Goal: Task Accomplishment & Management: Manage account settings

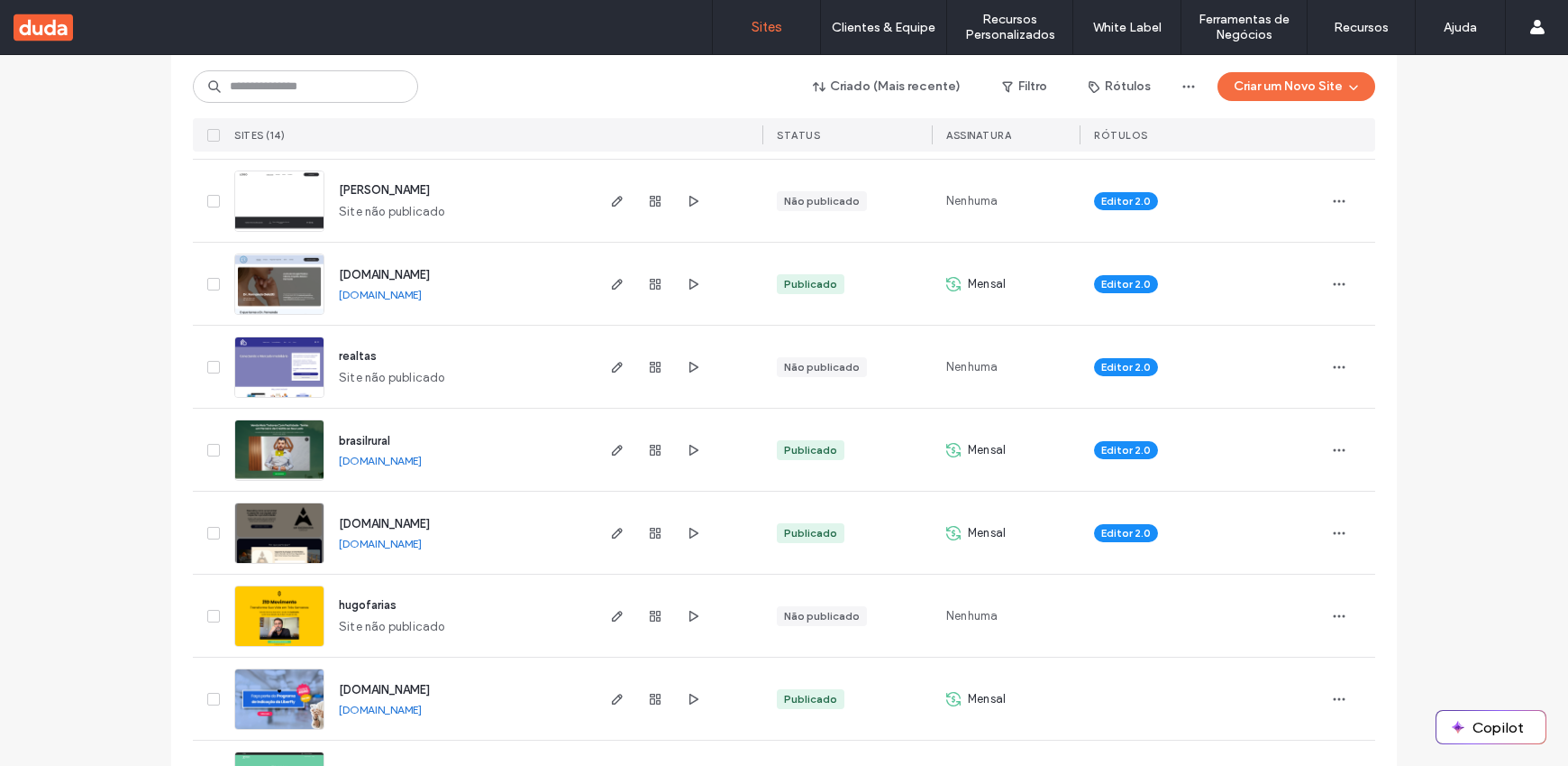
scroll to position [826, 0]
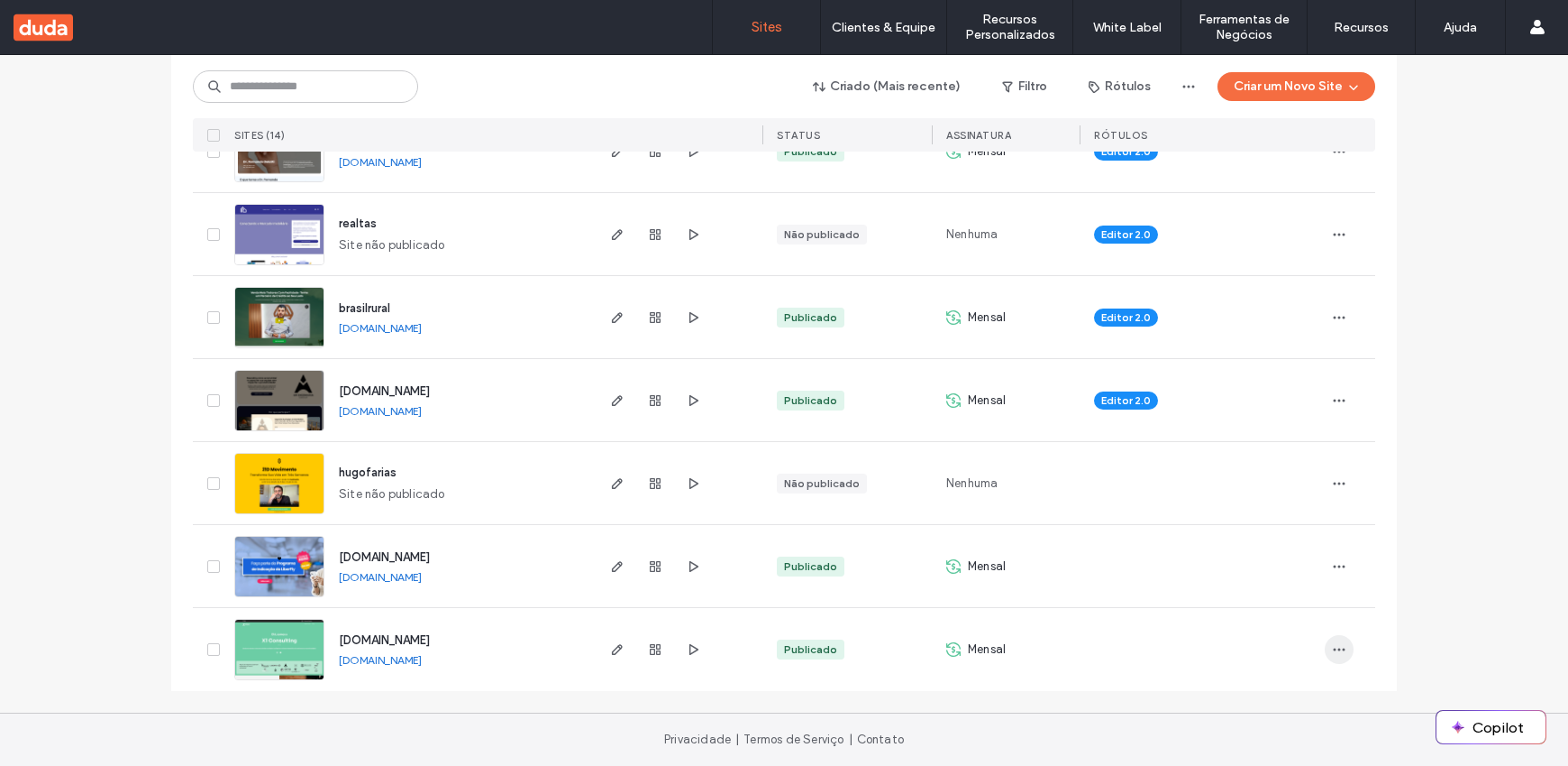
click at [1336, 648] on icon "button" at bounding box center [1340, 650] width 15 height 15
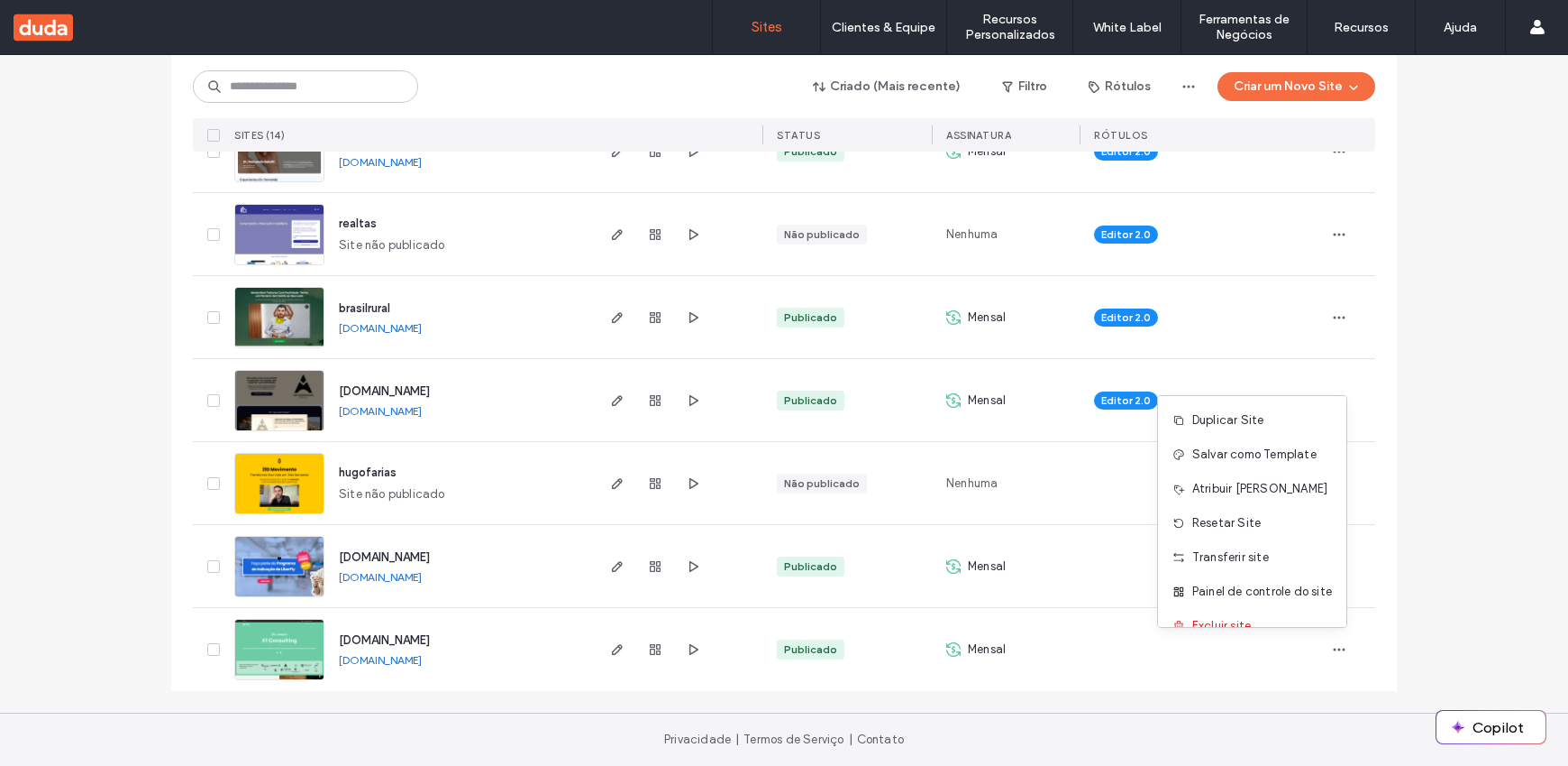
click at [978, 638] on div "Mensal" at bounding box center [1006, 650] width 148 height 83
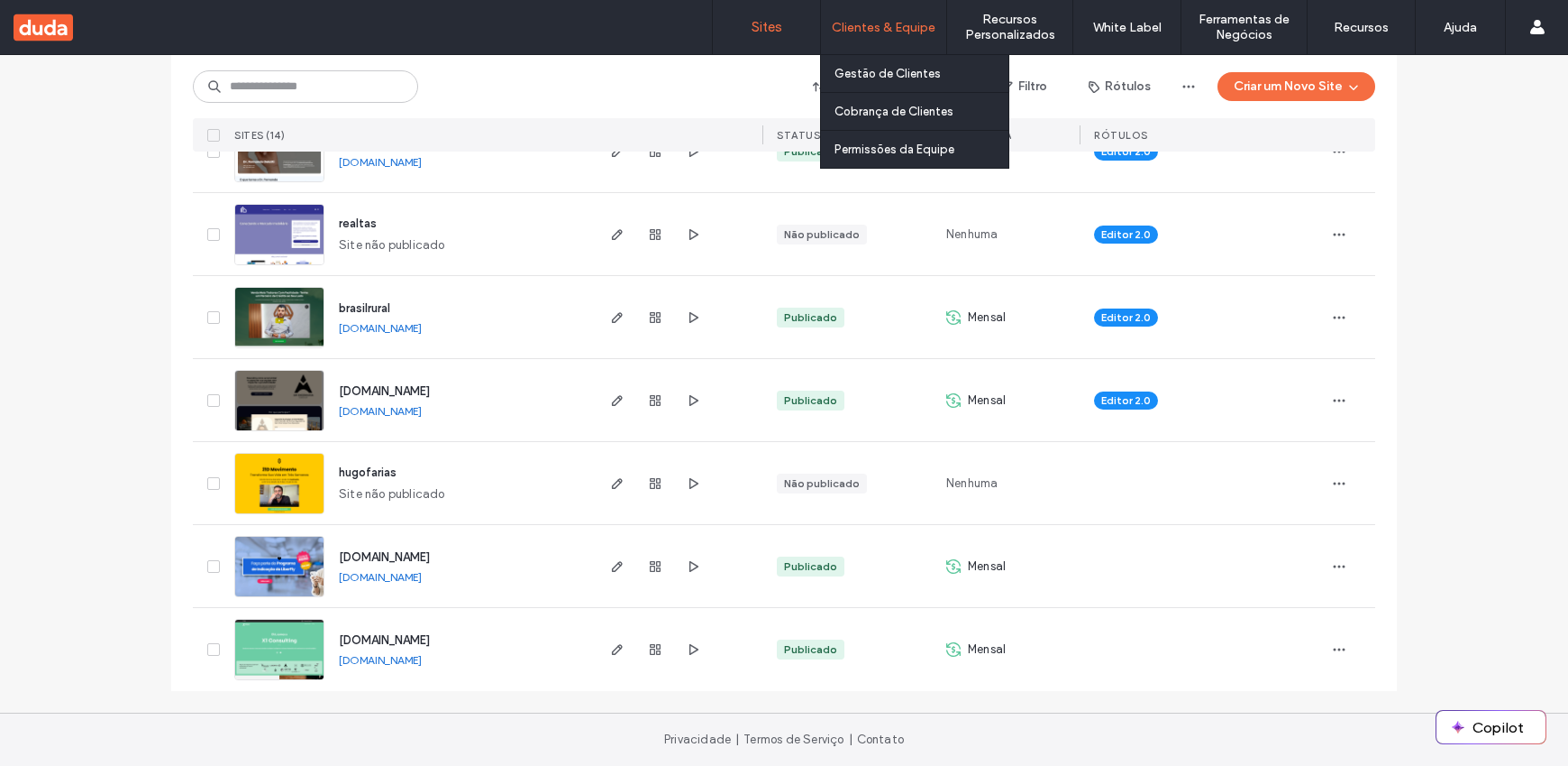
click at [857, 20] on label "Clientes & Equipe" at bounding box center [884, 27] width 103 height 16
click at [869, 108] on label "Cobrança de Clientes" at bounding box center [894, 111] width 119 height 14
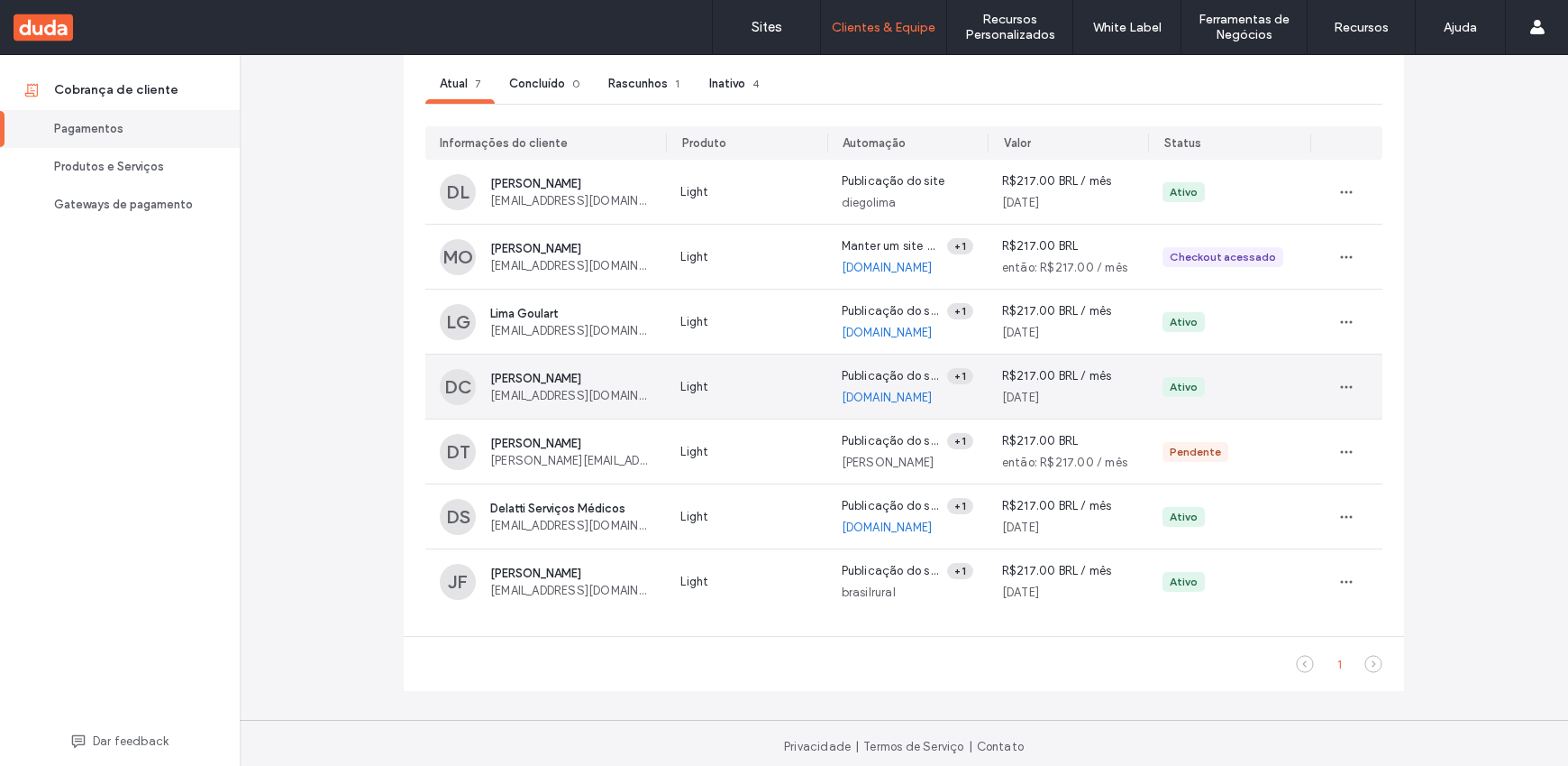
scroll to position [173, 0]
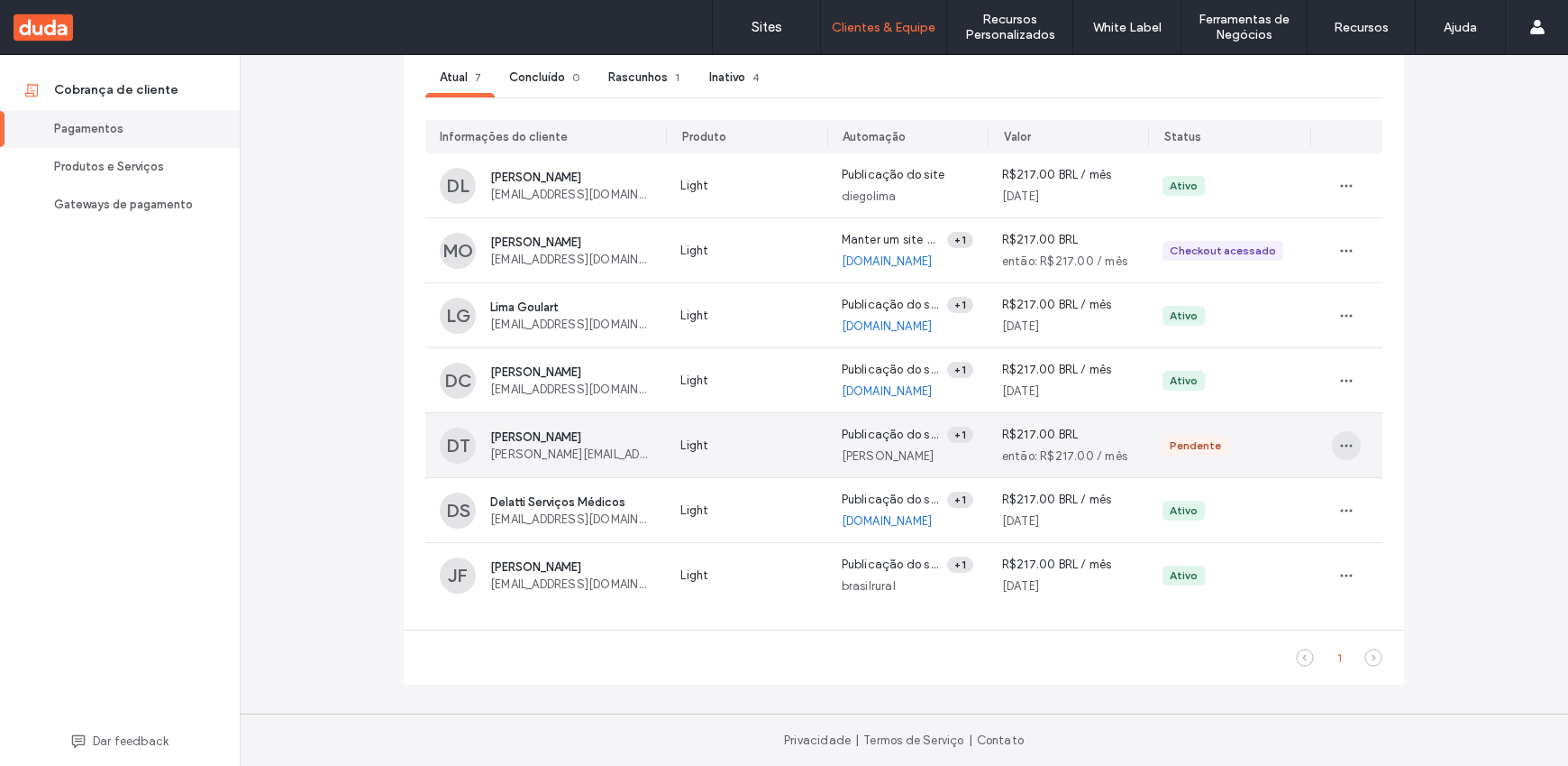
click at [1354, 437] on span "button" at bounding box center [1346, 445] width 29 height 29
click at [1374, 519] on span "Excluir solicitação de pagamento" at bounding box center [1455, 523] width 186 height 18
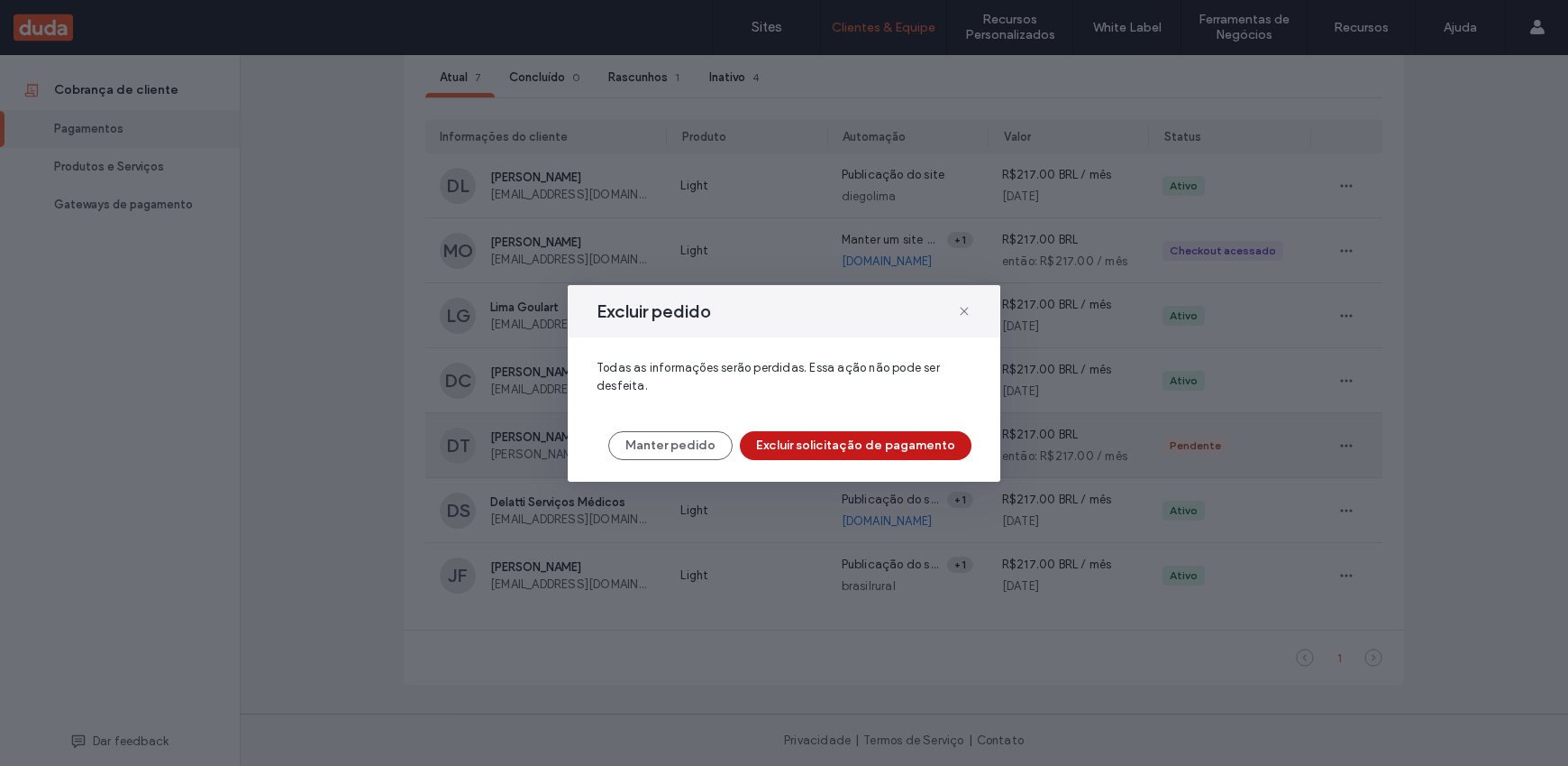
click at [855, 444] on button "Excluir solicitação de pagamento" at bounding box center [855, 445] width 232 height 29
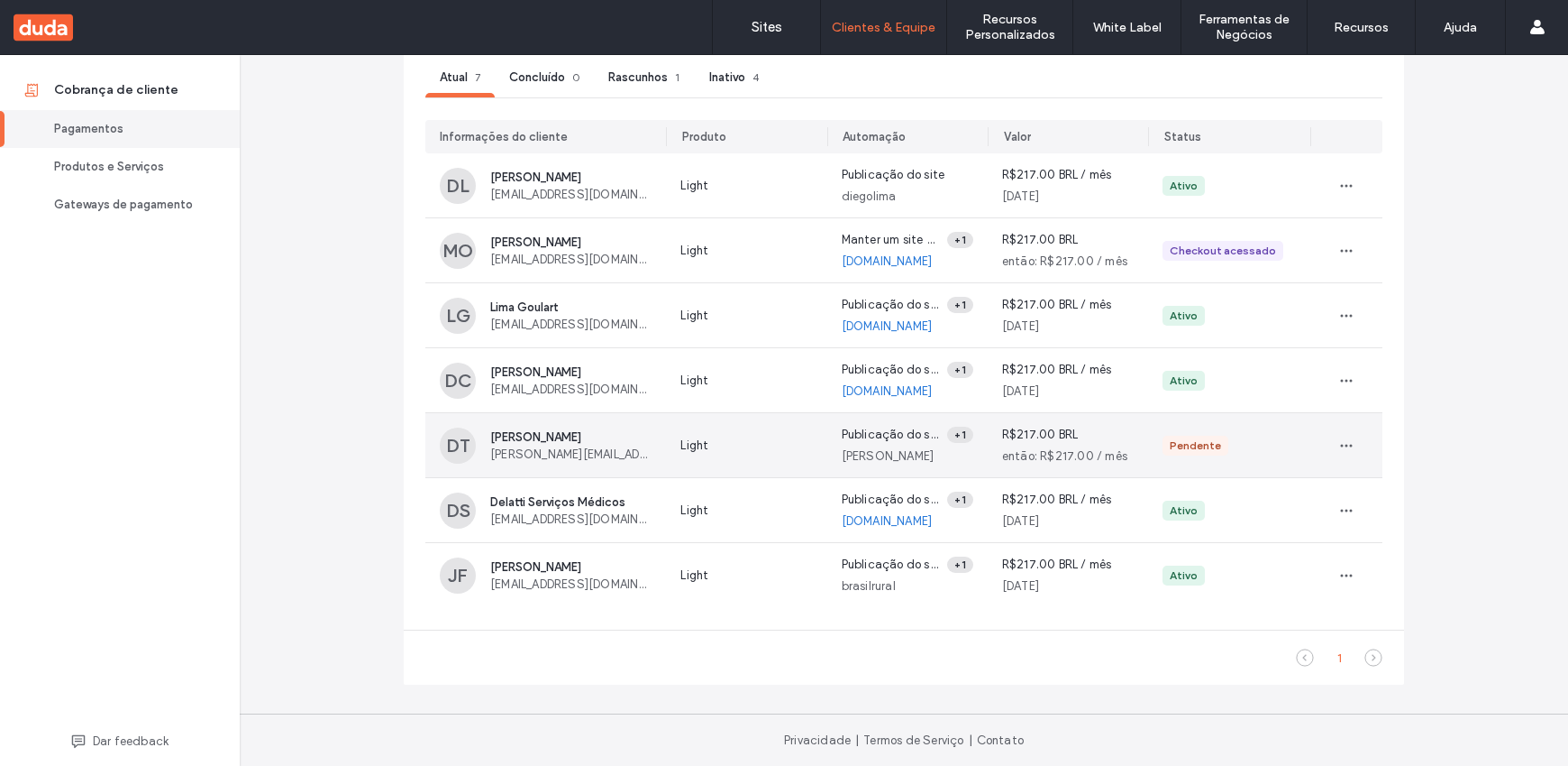
scroll to position [0, 0]
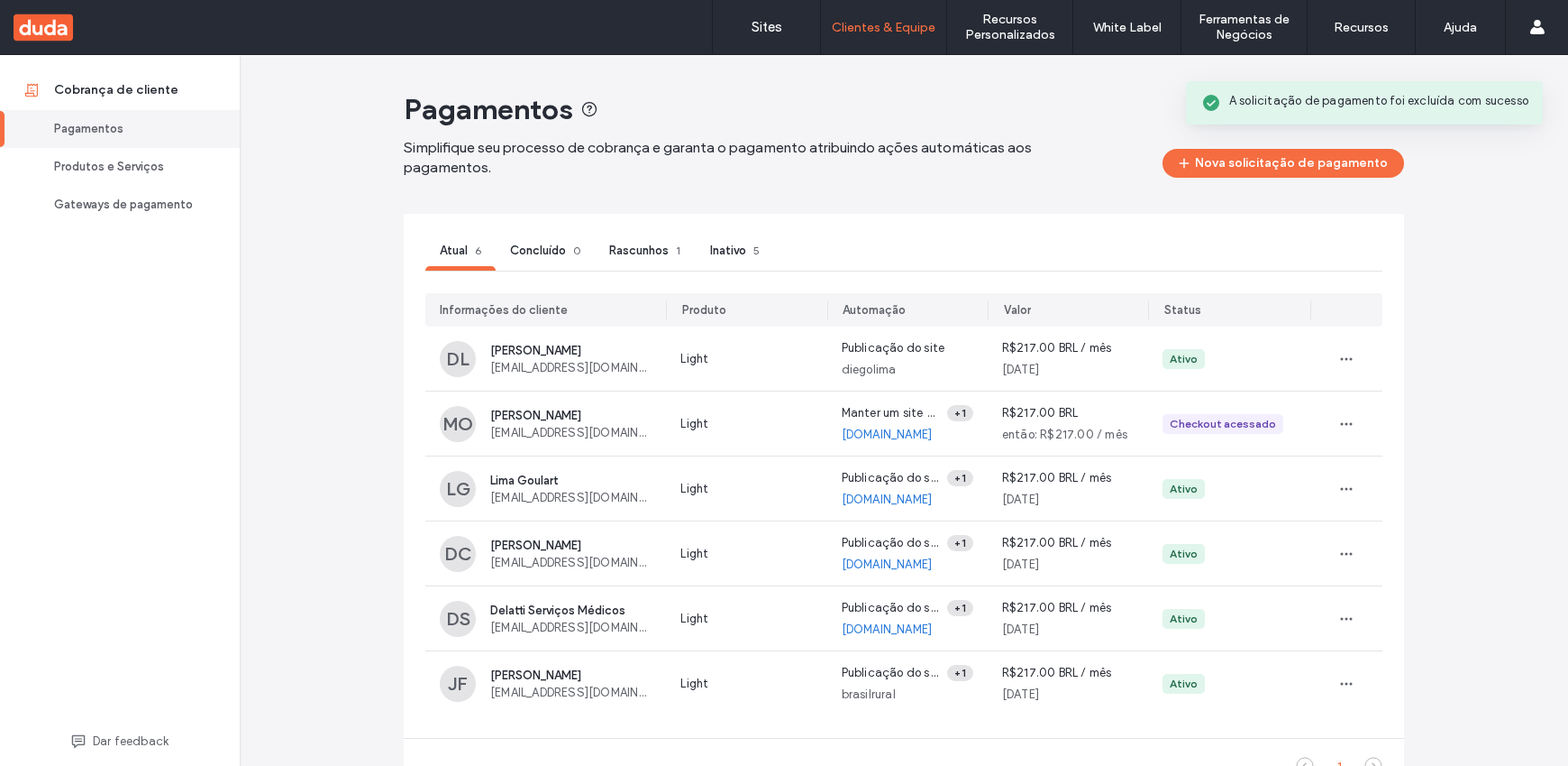
click at [661, 258] on div "Rascunhos 1" at bounding box center [645, 253] width 100 height 35
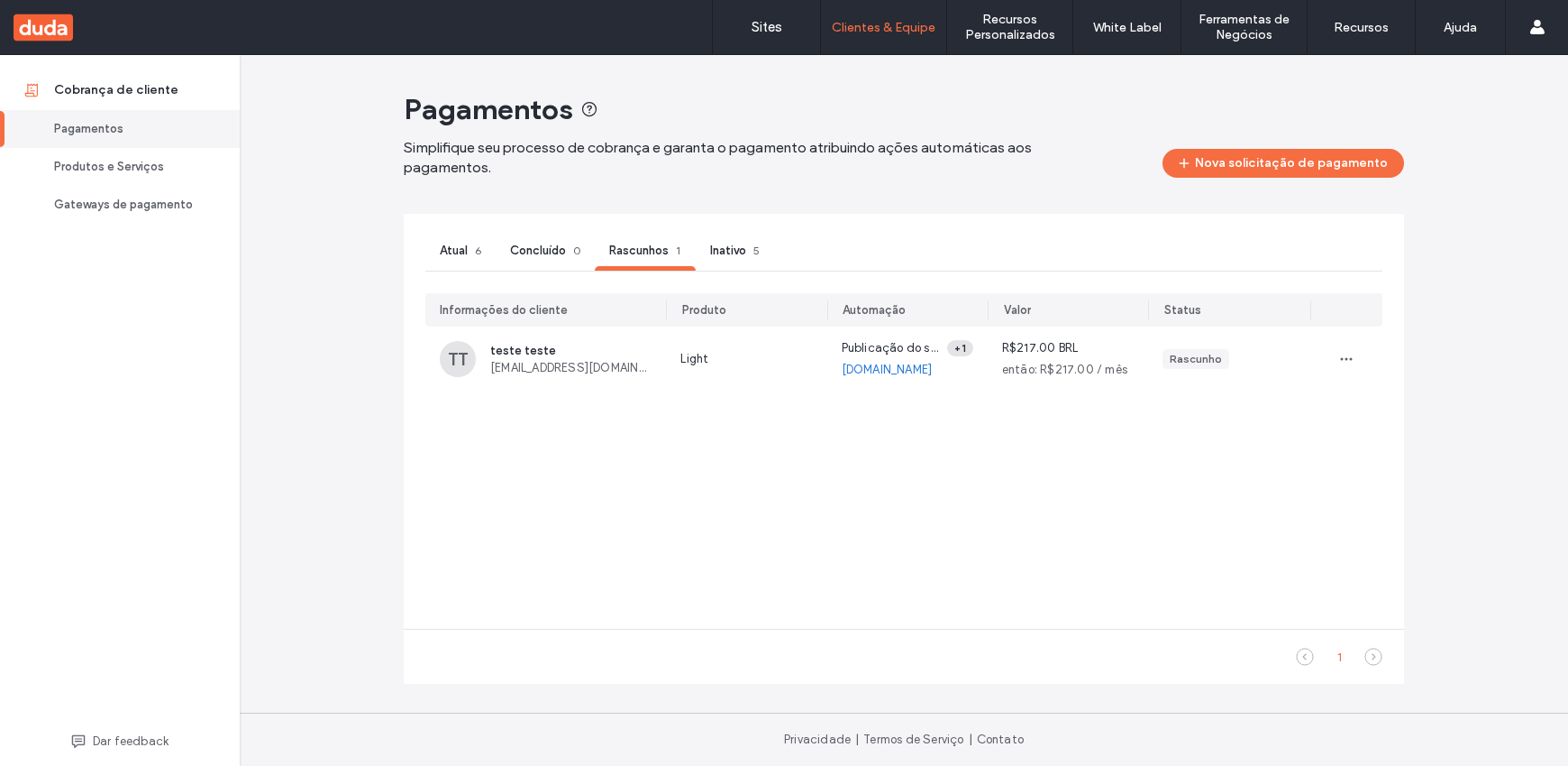
click at [737, 260] on div "Inativo 5" at bounding box center [735, 253] width 78 height 35
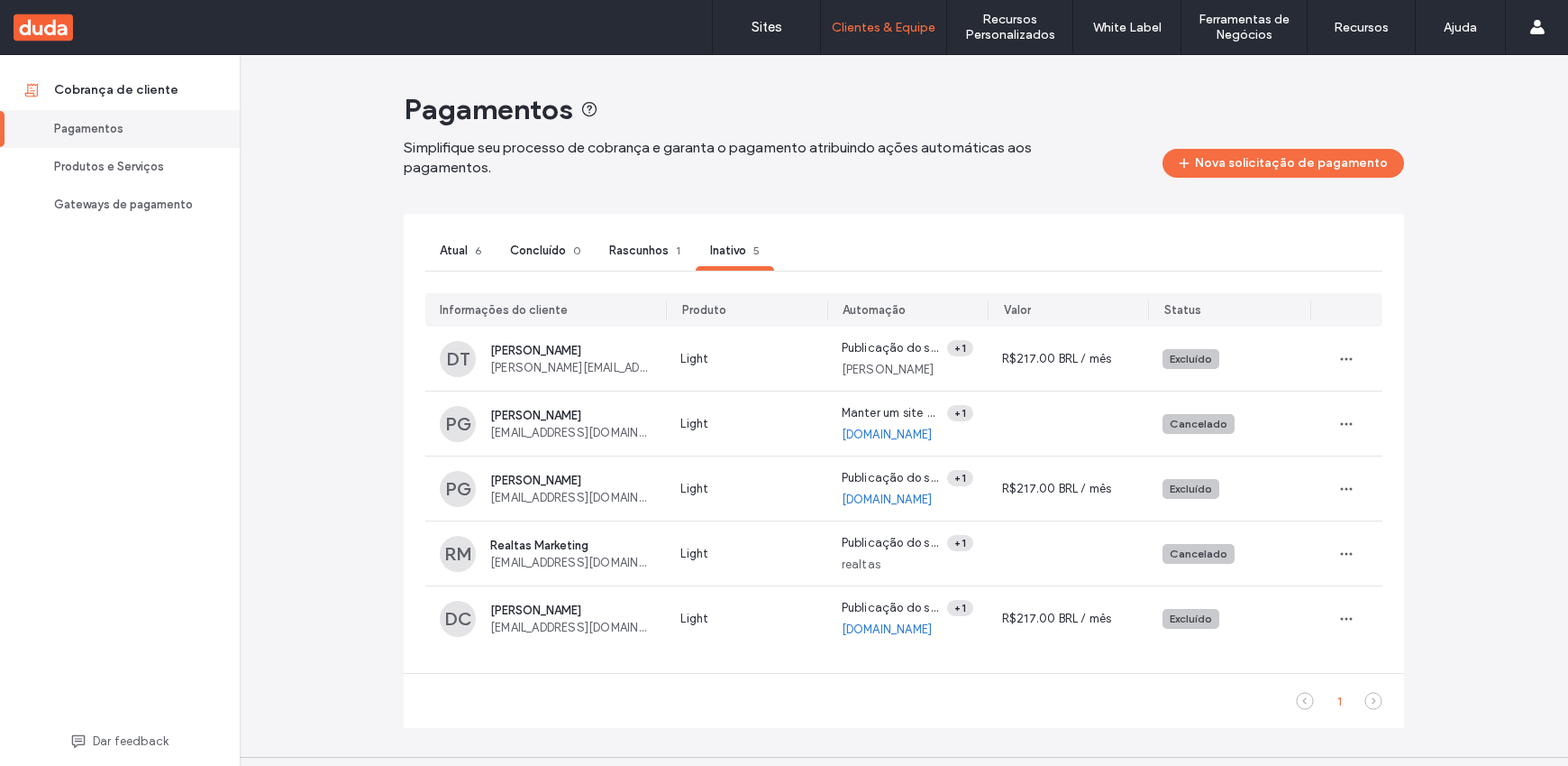
click at [459, 251] on span "Atual" at bounding box center [453, 250] width 28 height 14
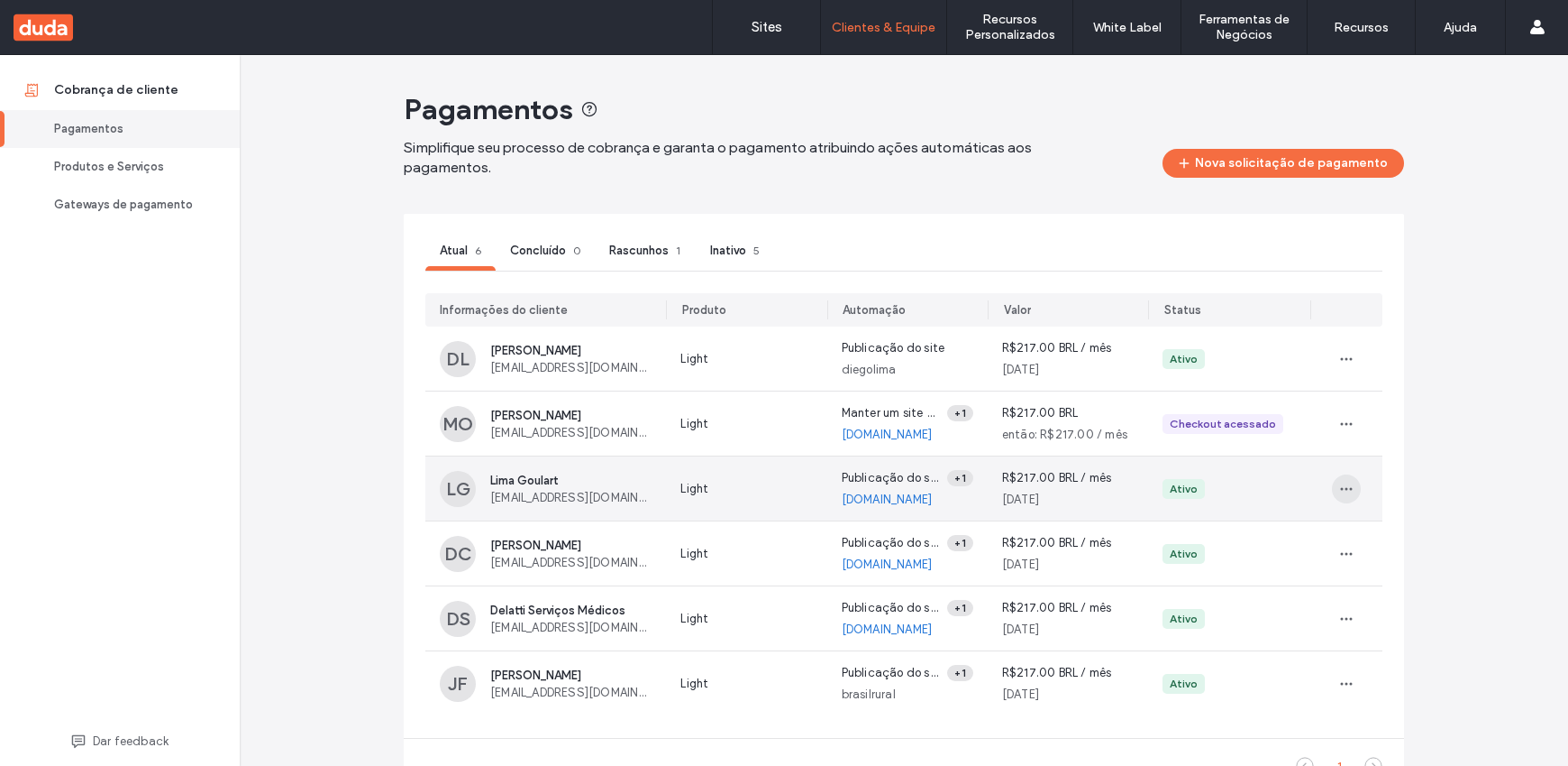
click at [1341, 488] on use "button" at bounding box center [1346, 488] width 12 height 3
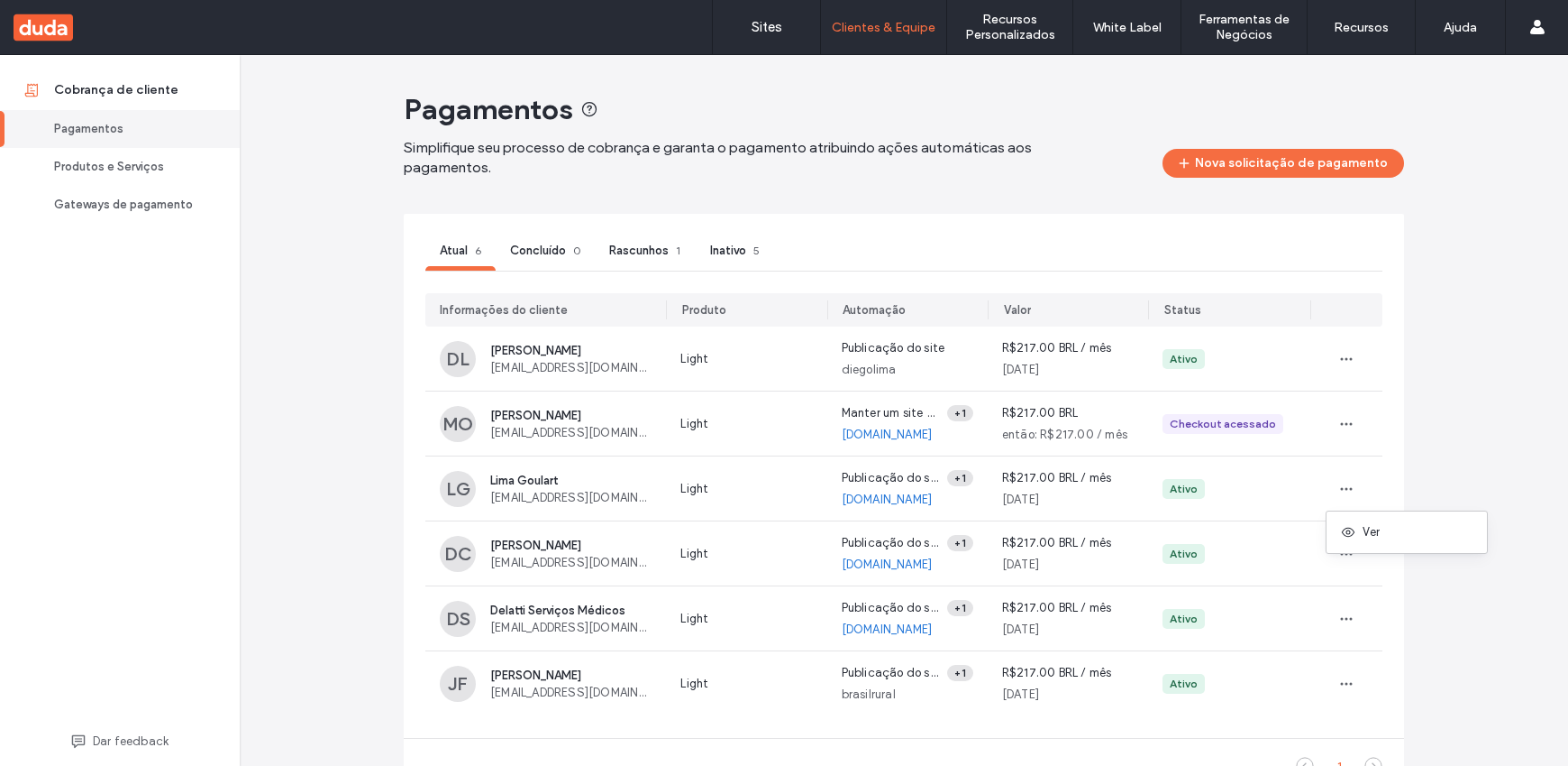
click at [1421, 459] on div "Pagamentos Simplifique seu processo de cobrança e garanta o pagamento atribuind…" at bounding box center [904, 465] width 1329 height 820
click at [132, 164] on div "Produtos e Serviços" at bounding box center [128, 167] width 148 height 18
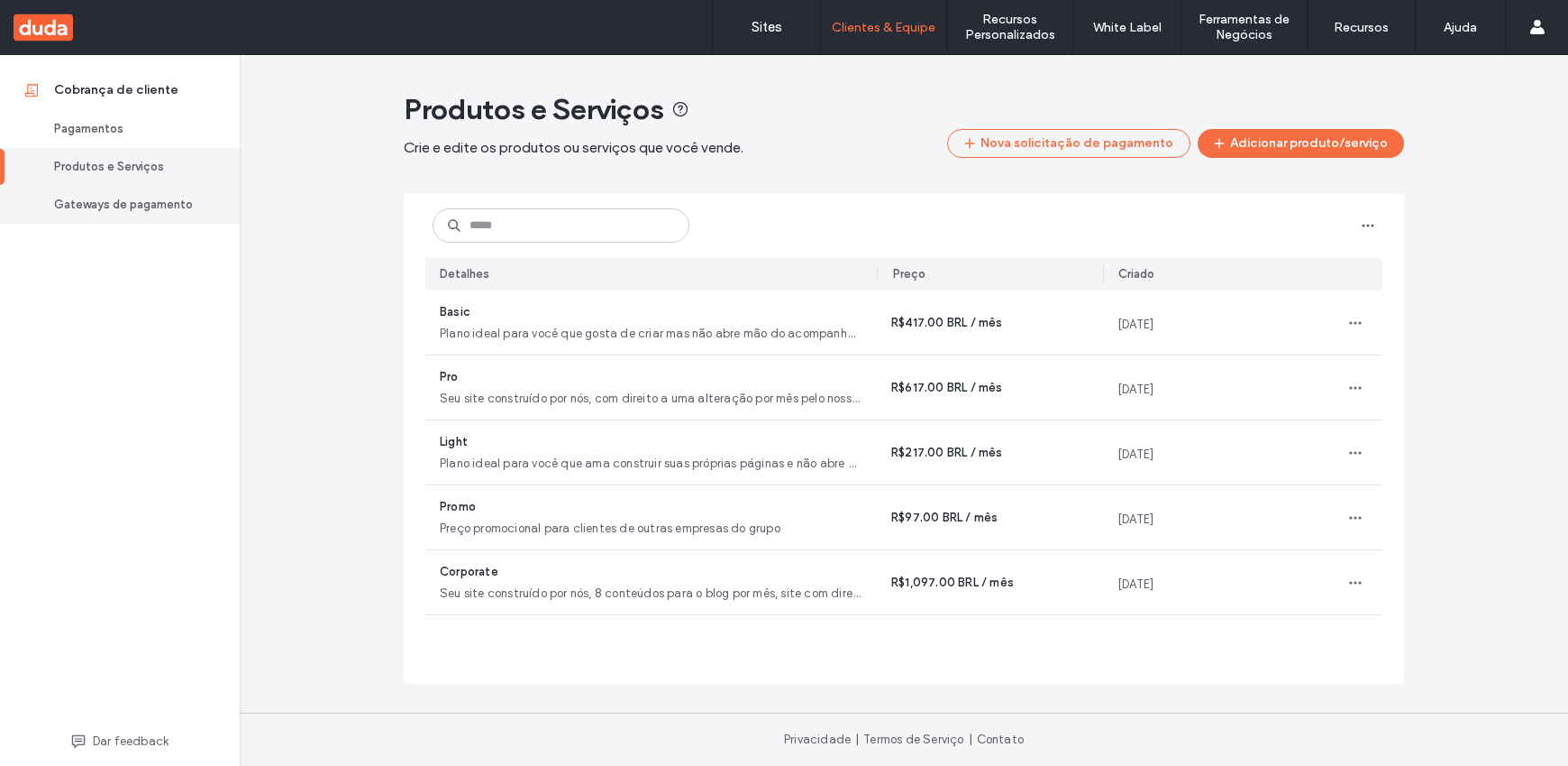
click at [155, 202] on div "Gateways de pagamento" at bounding box center [128, 205] width 148 height 18
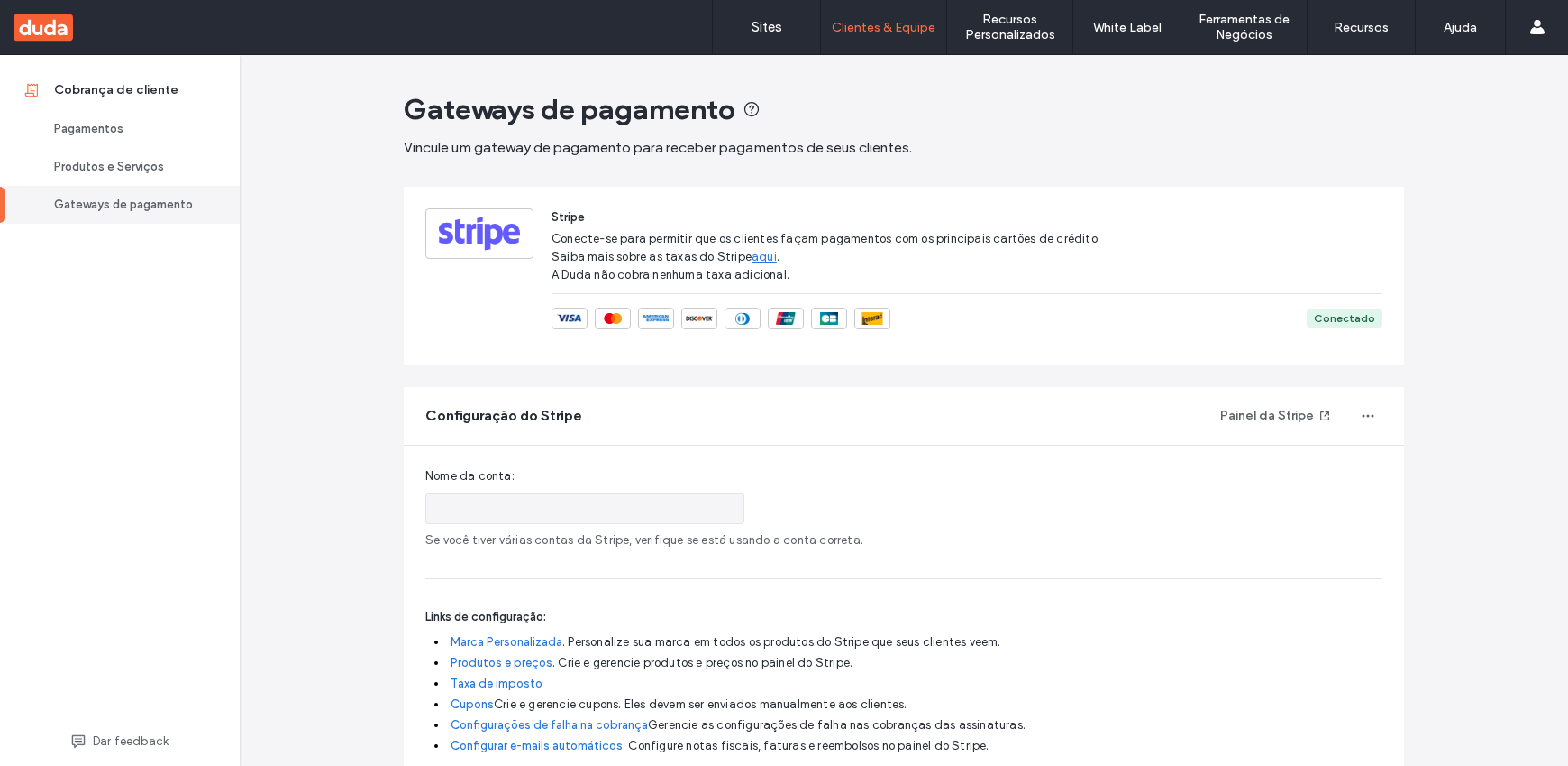
type input "******"
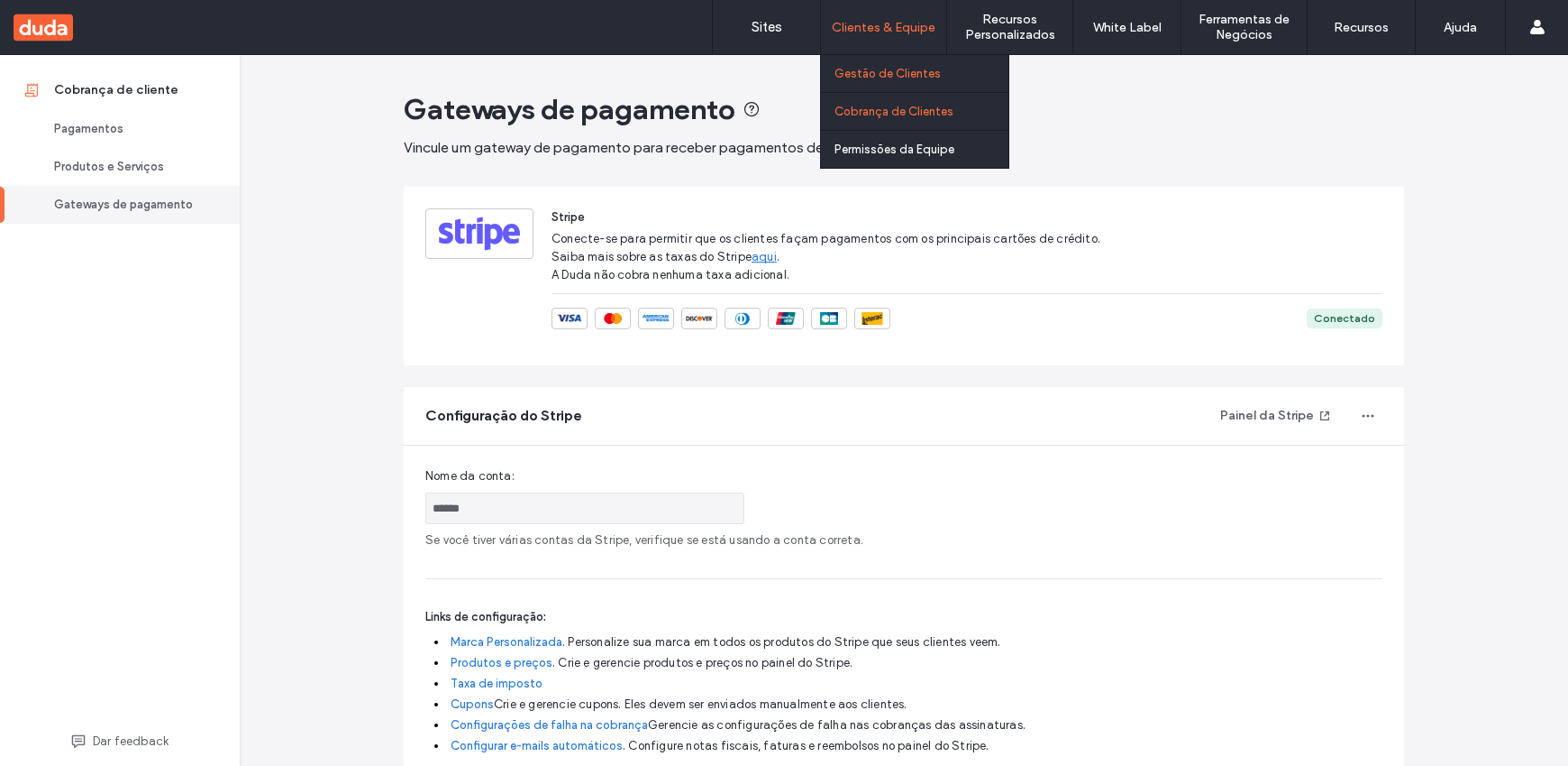
click at [891, 64] on link "Gestão de Clientes" at bounding box center [922, 74] width 174 height 37
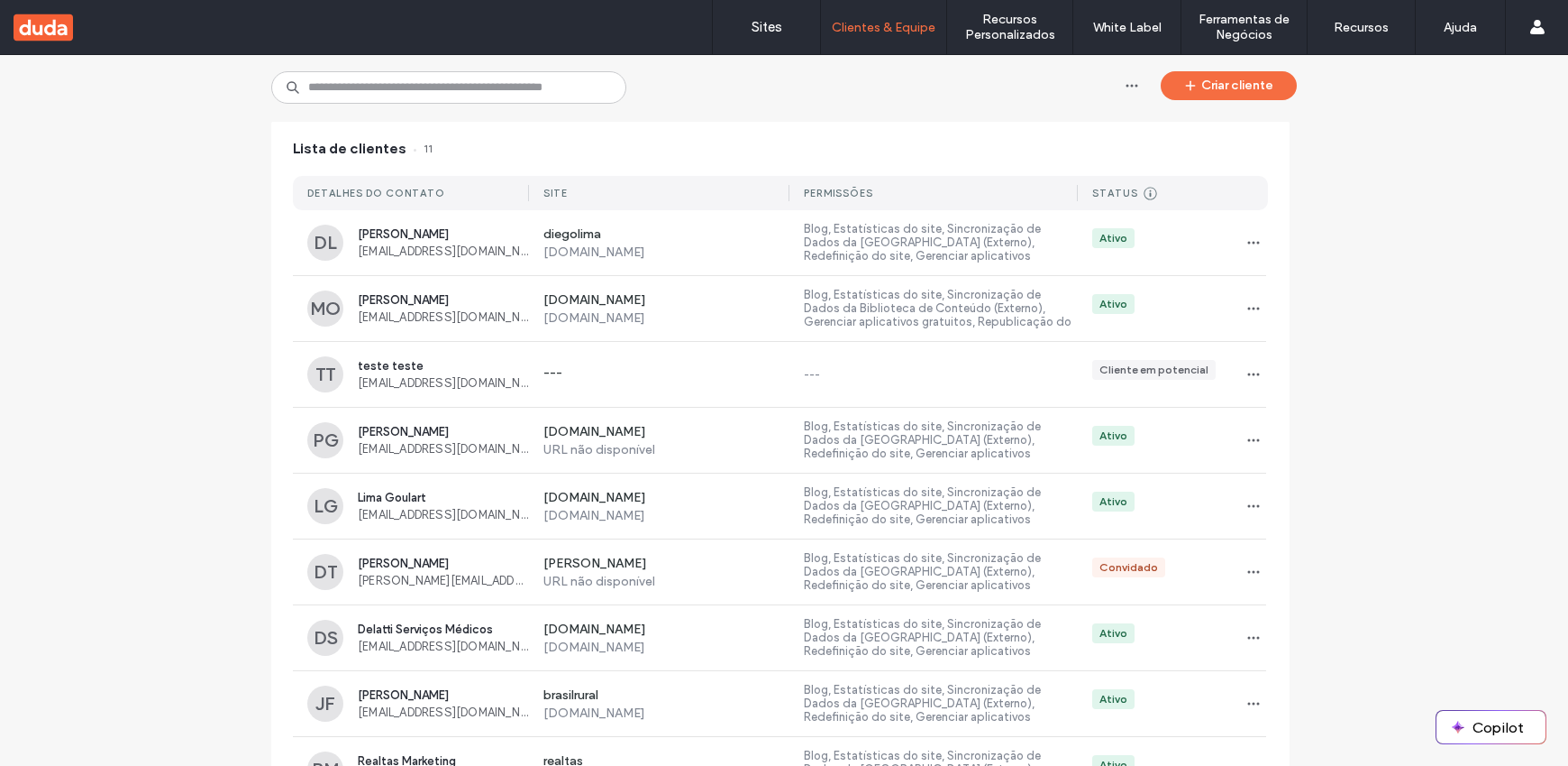
scroll to position [131, 0]
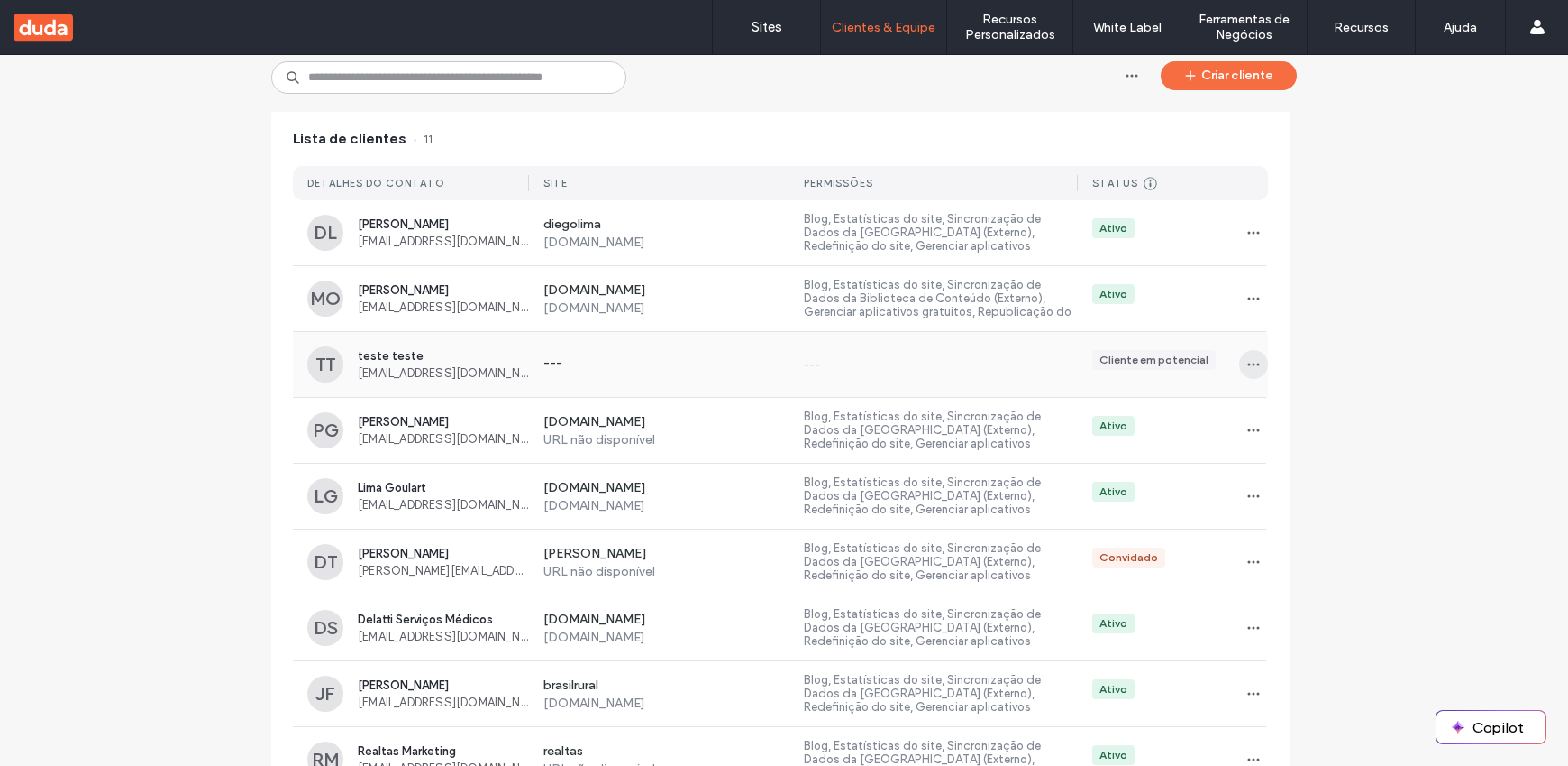
click at [1248, 365] on icon "button" at bounding box center [1254, 365] width 15 height 15
click at [1302, 455] on div "Excluir cliente" at bounding box center [1312, 445] width 161 height 34
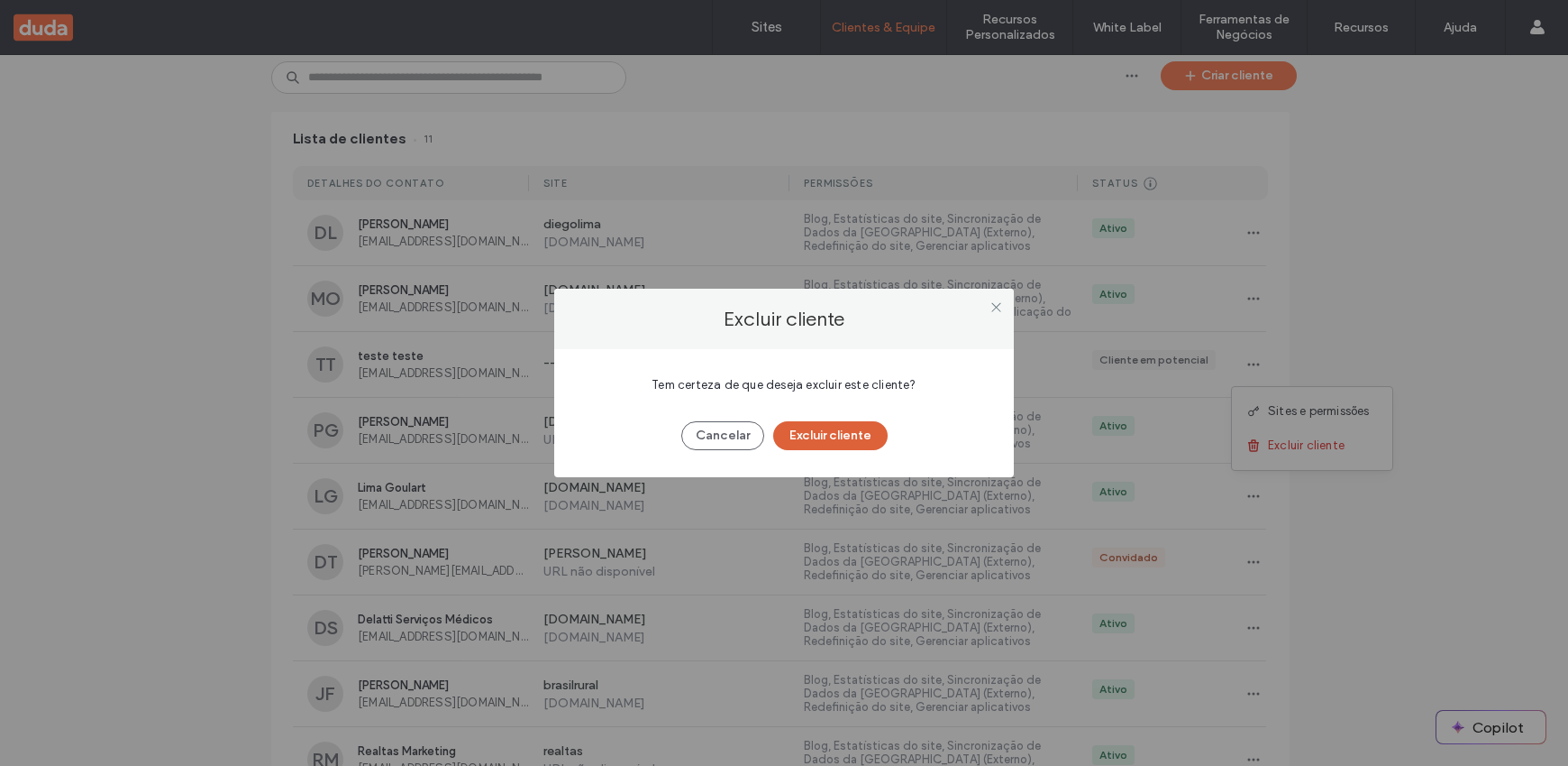
click at [855, 438] on button "Excluir cliente" at bounding box center [831, 435] width 115 height 29
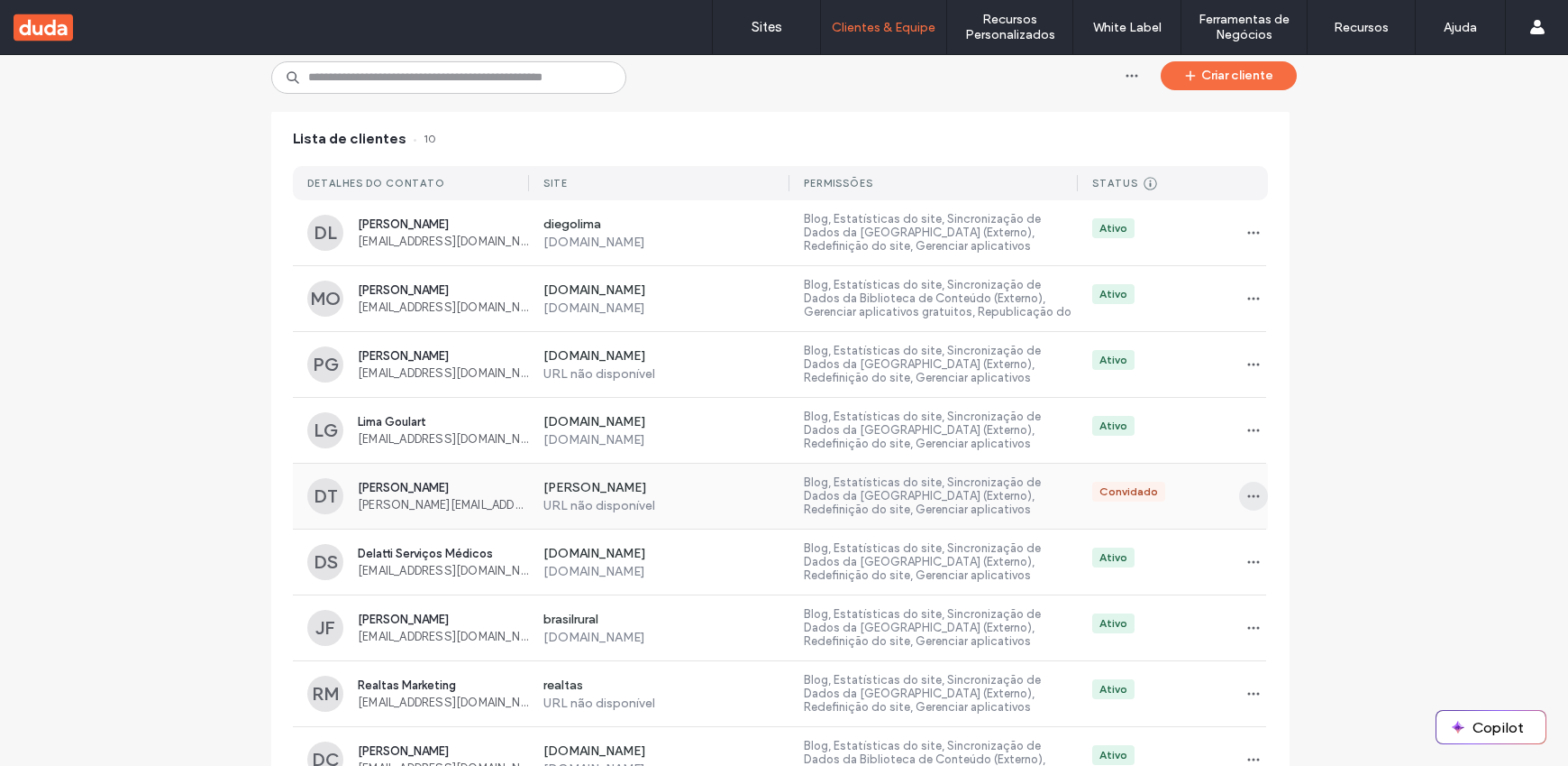
click at [1248, 492] on icon "button" at bounding box center [1254, 496] width 15 height 15
click at [1278, 599] on div "Excluir cliente" at bounding box center [1312, 611] width 161 height 34
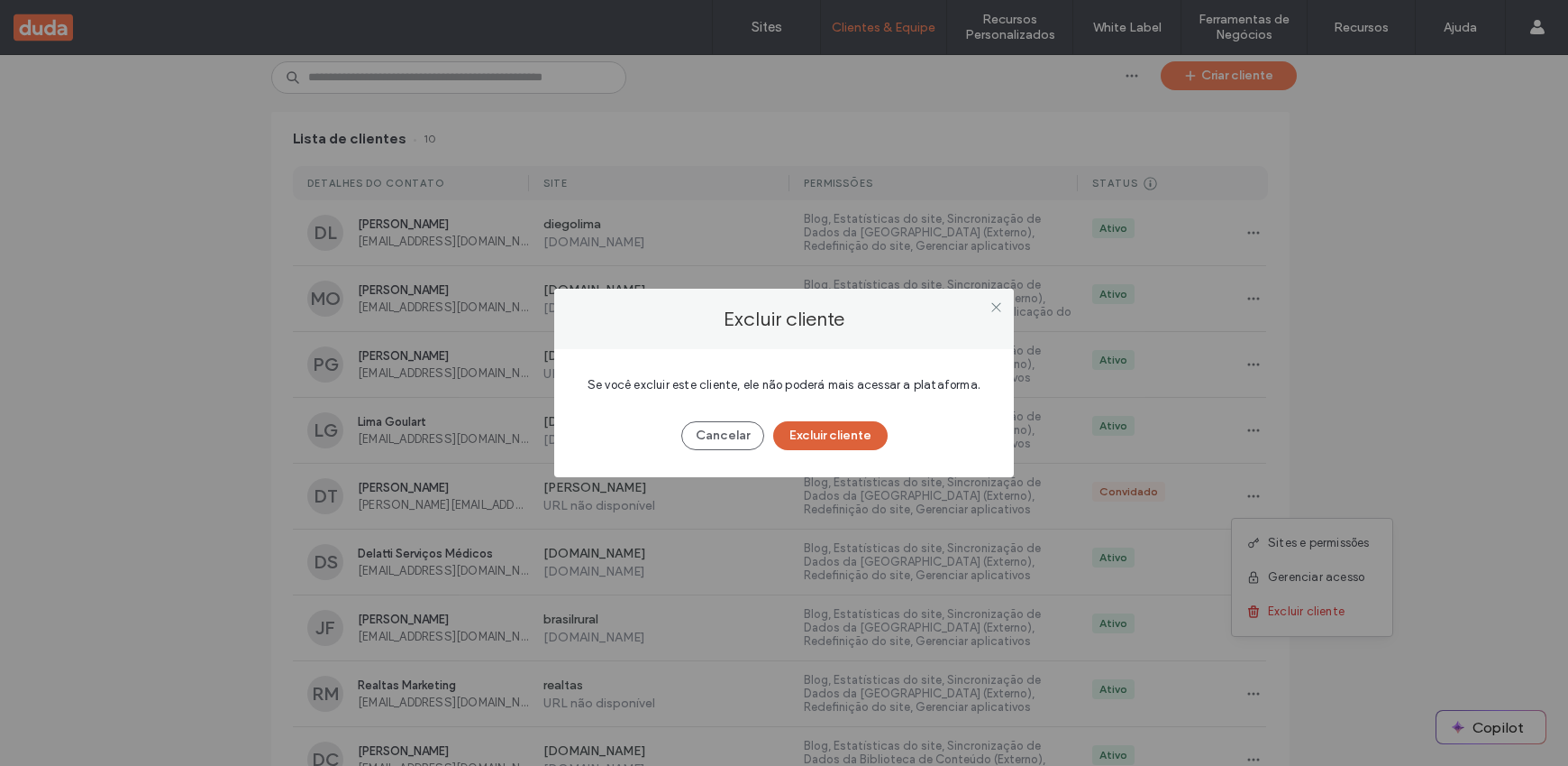
click at [855, 448] on button "Excluir cliente" at bounding box center [831, 435] width 115 height 29
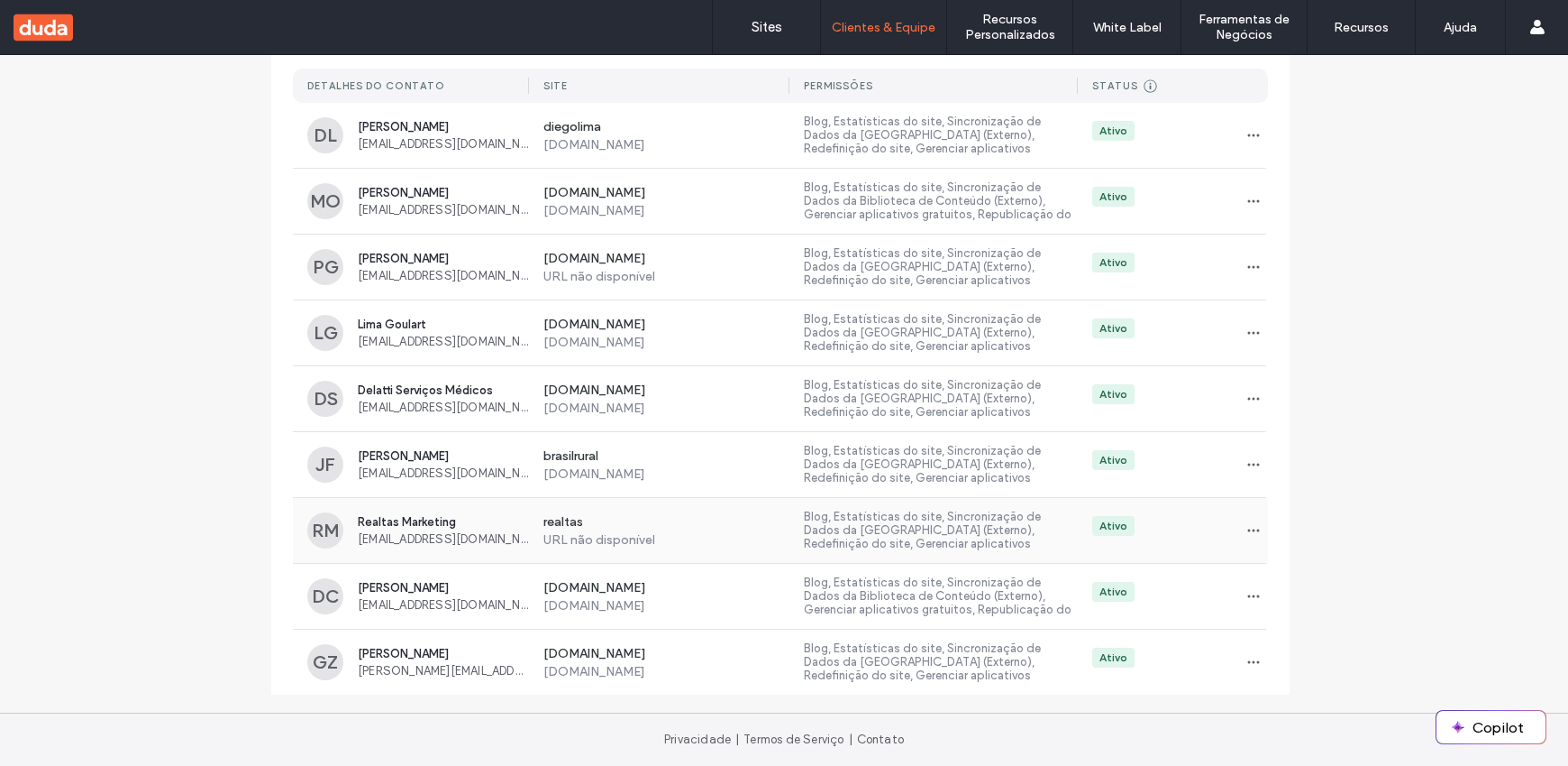
scroll to position [213, 0]
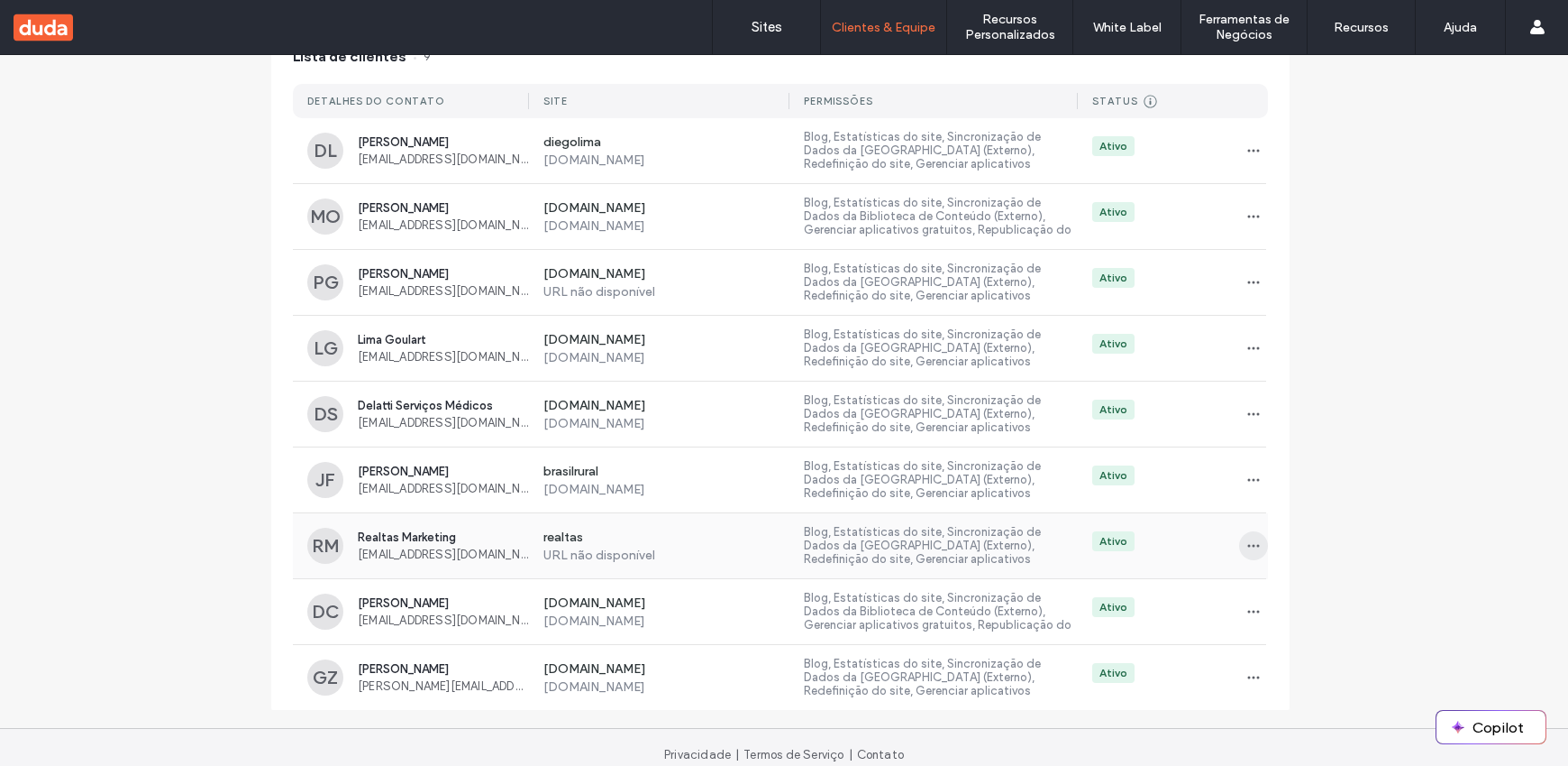
click at [1247, 541] on icon "button" at bounding box center [1254, 546] width 15 height 15
click at [1287, 659] on span "Excluir cliente" at bounding box center [1306, 662] width 77 height 18
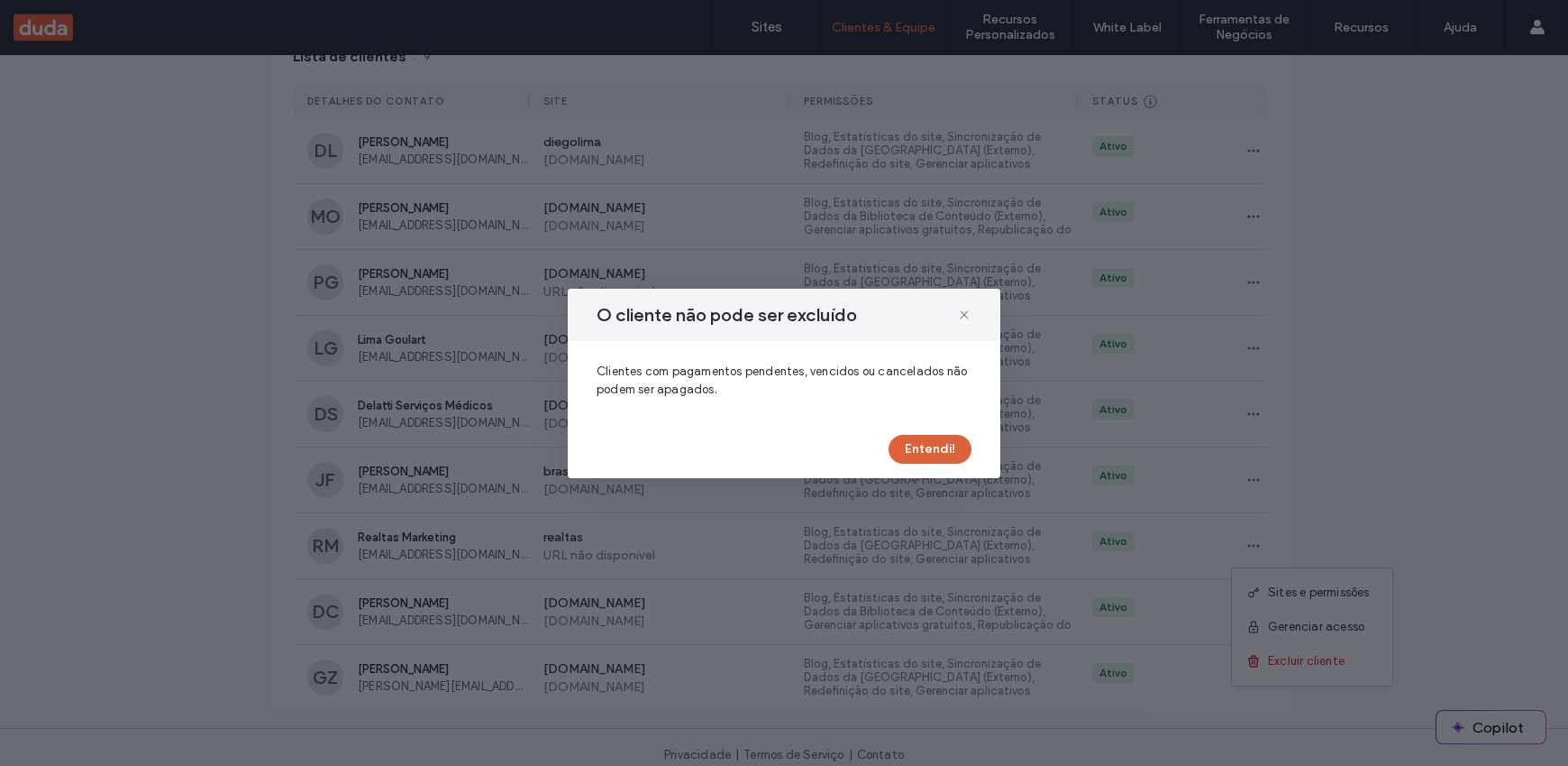
click at [925, 448] on button "Entendi!" at bounding box center [930, 448] width 83 height 29
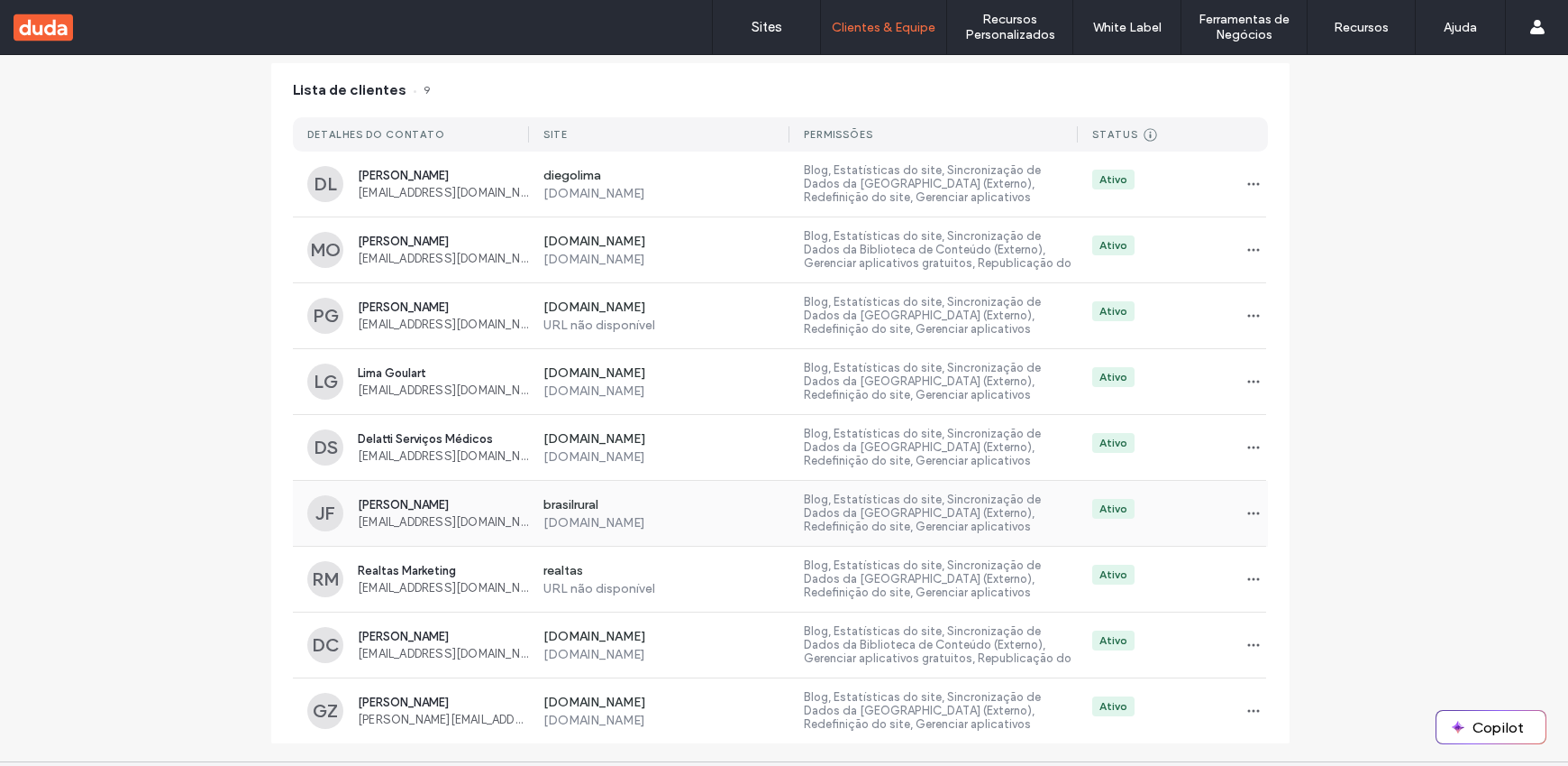
scroll to position [0, 0]
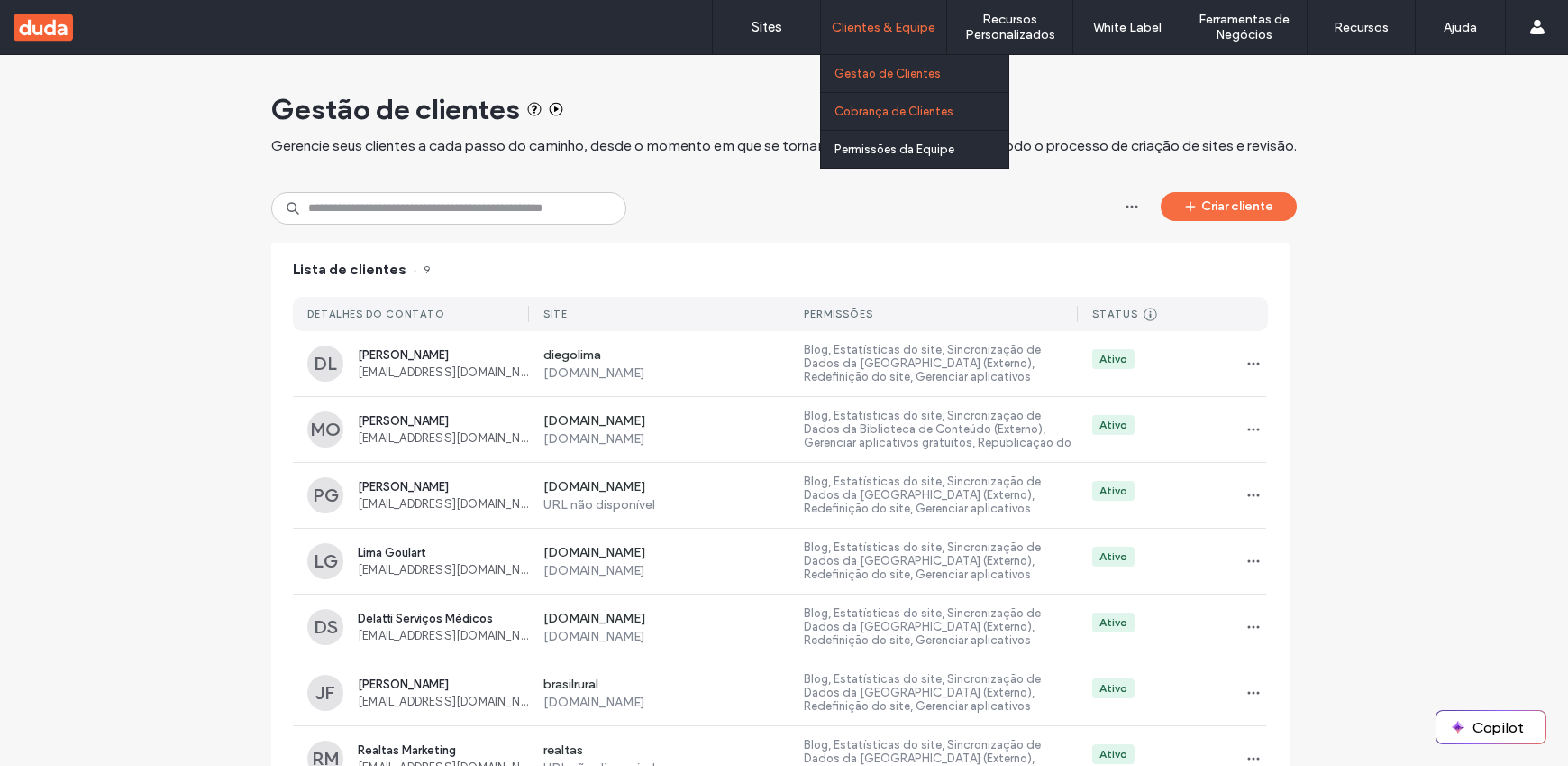
click at [888, 116] on label "Cobrança de Clientes" at bounding box center [894, 111] width 119 height 14
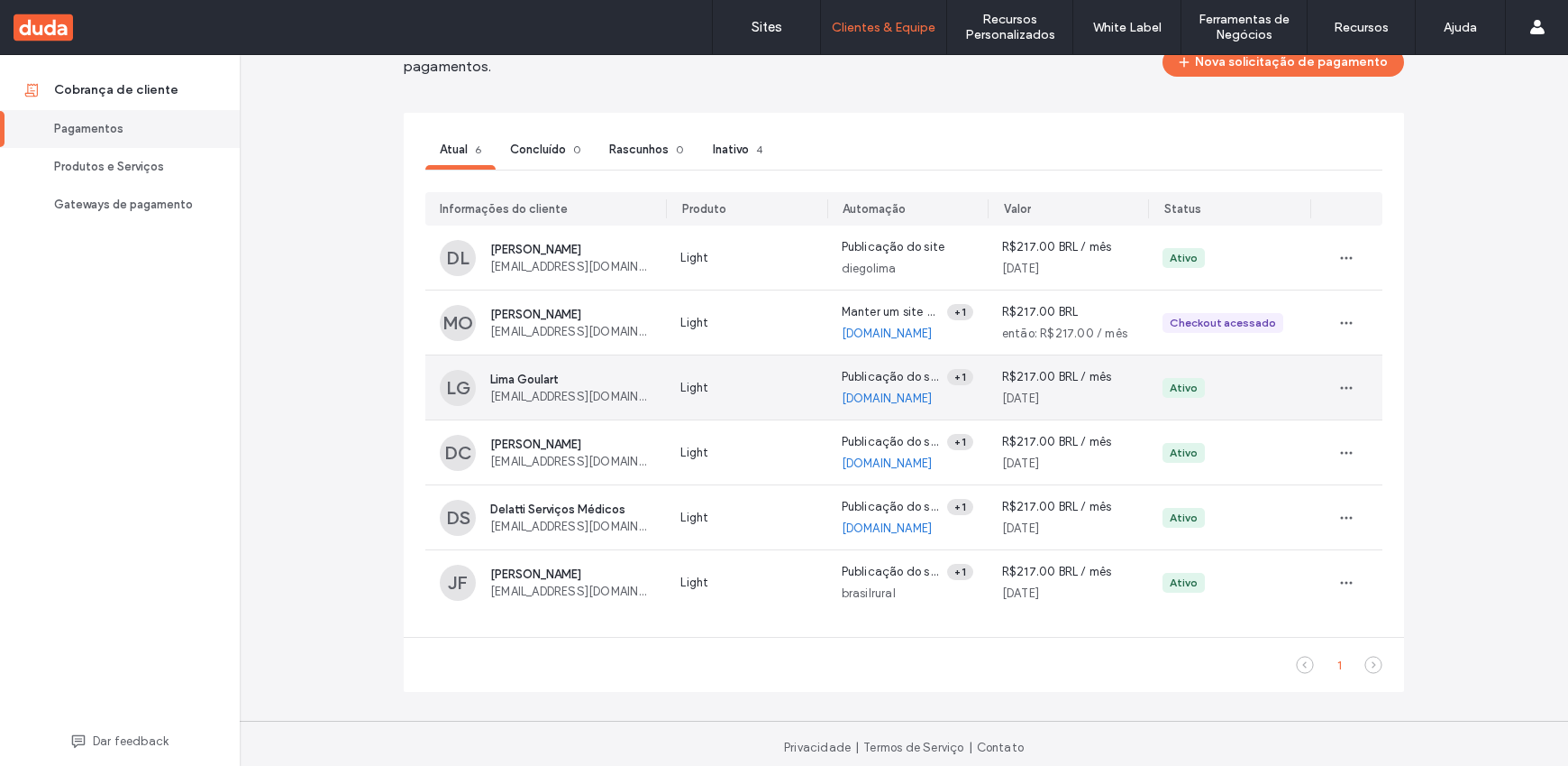
scroll to position [109, 0]
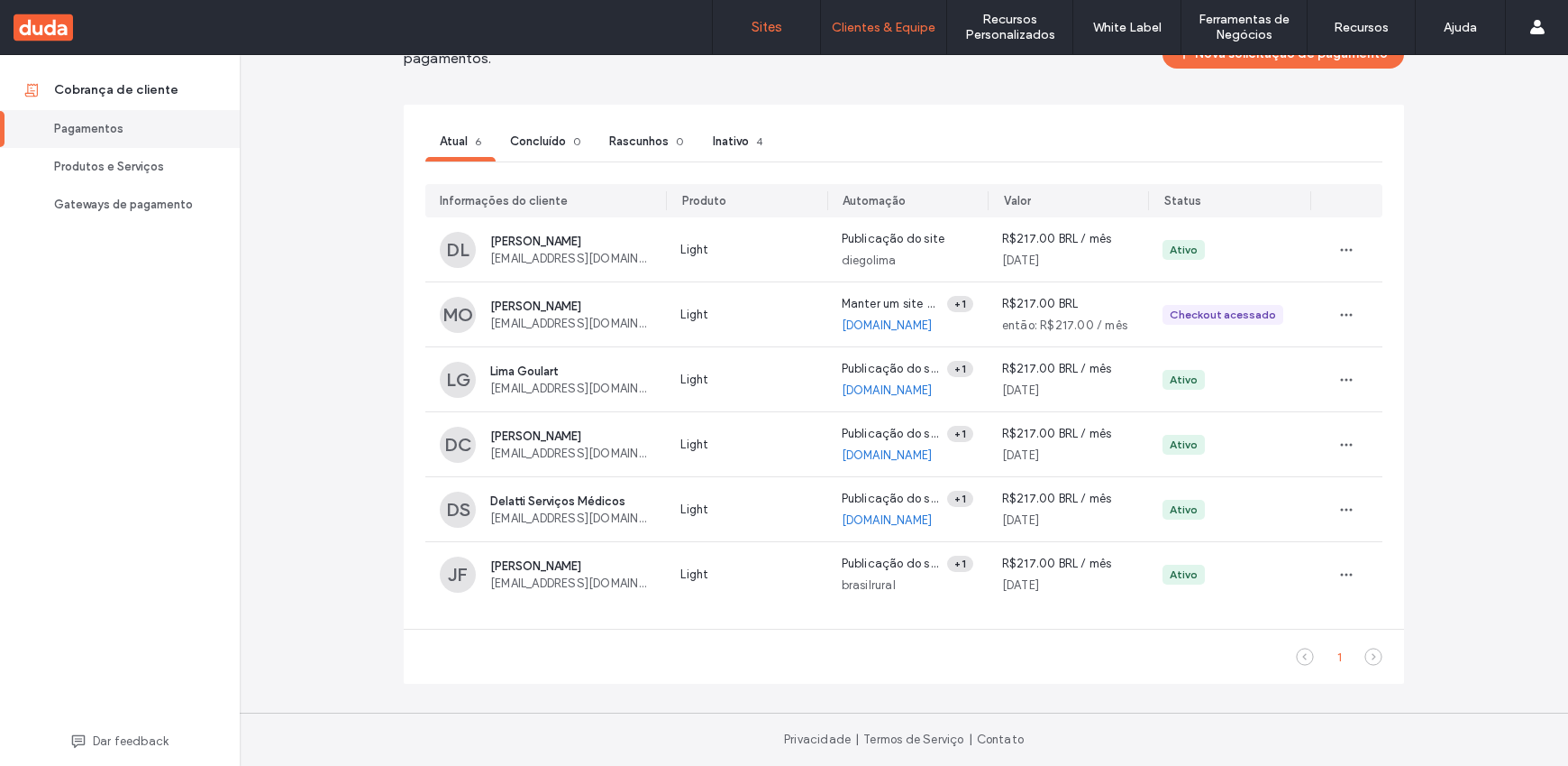
click at [775, 32] on label "Sites" at bounding box center [766, 27] width 30 height 17
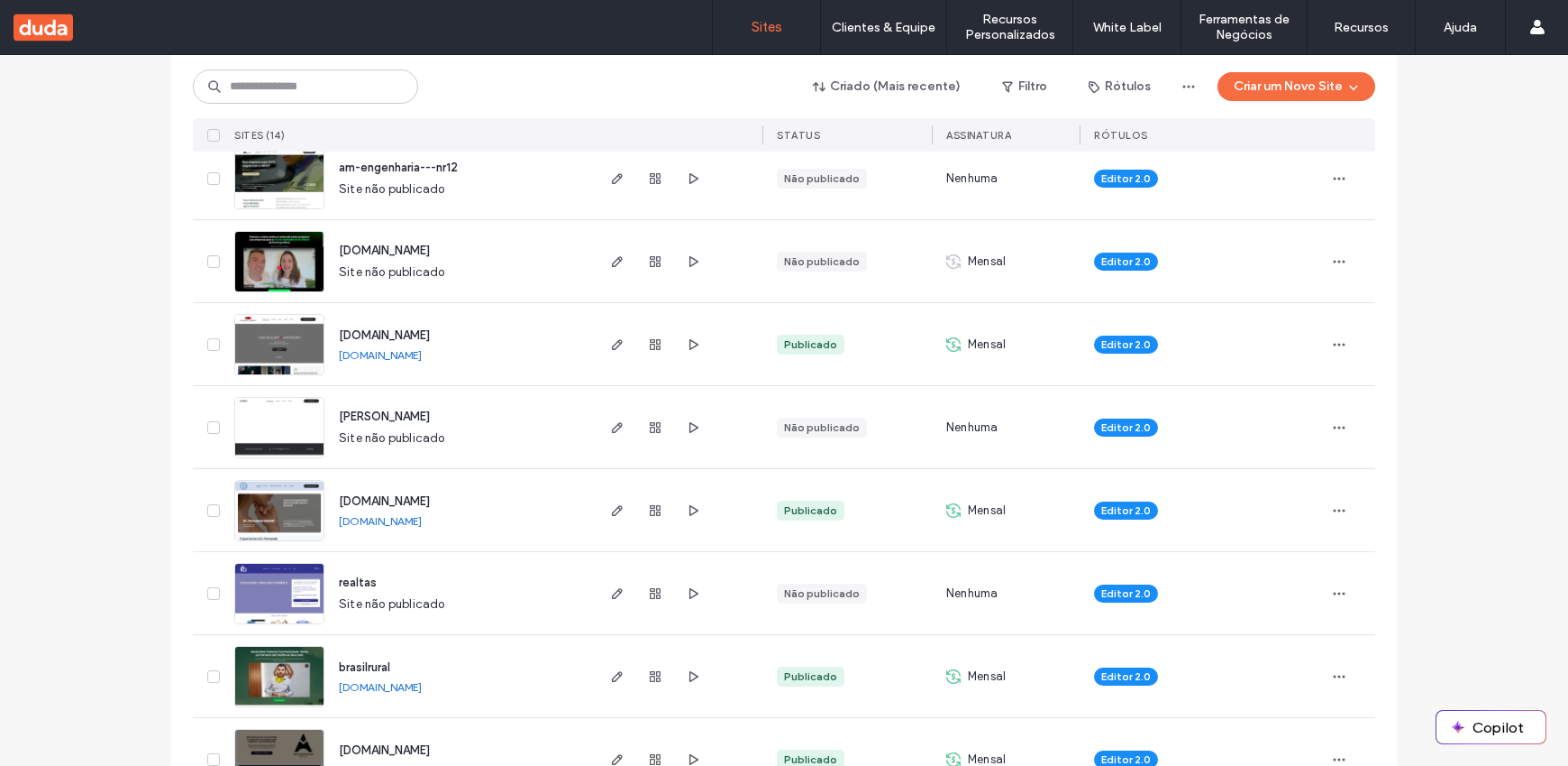
scroll to position [445, 0]
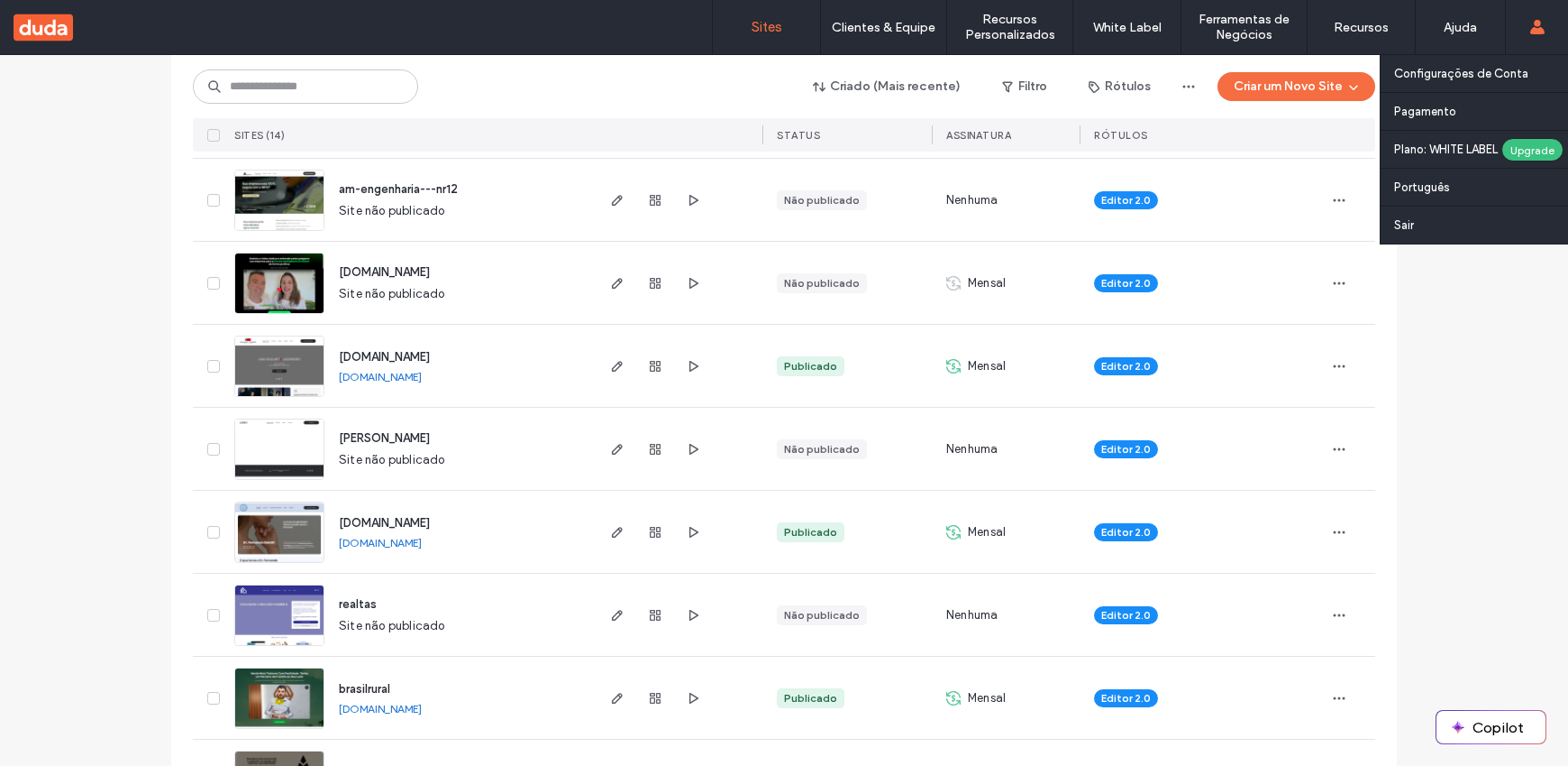
click at [1417, 144] on label "Plano: WHITE LABEL" at bounding box center [1448, 149] width 107 height 14
click at [1468, 79] on label "Configurações de Conta" at bounding box center [1461, 73] width 134 height 14
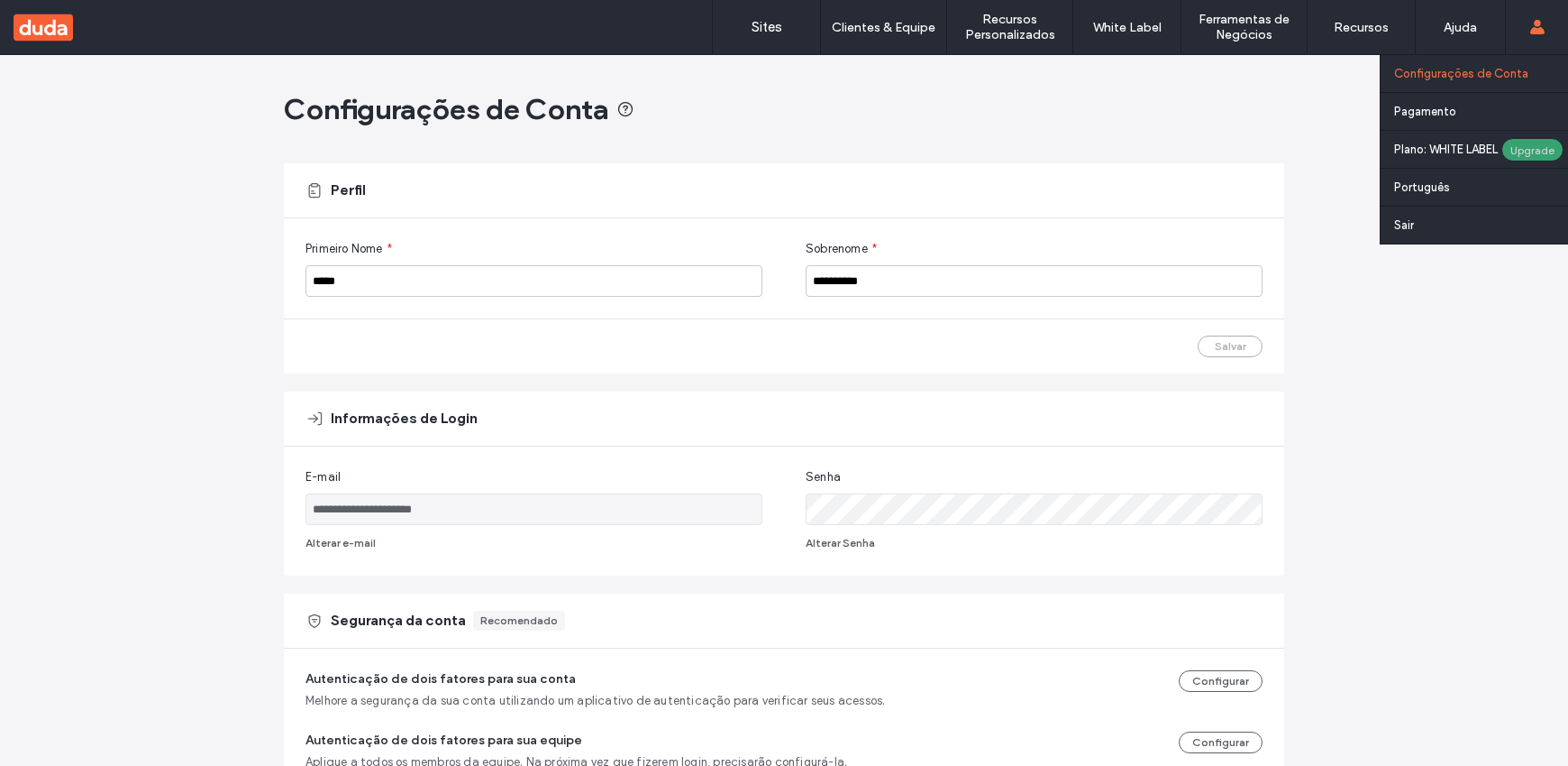
click at [1531, 141] on div "Upgrade" at bounding box center [1532, 149] width 62 height 23
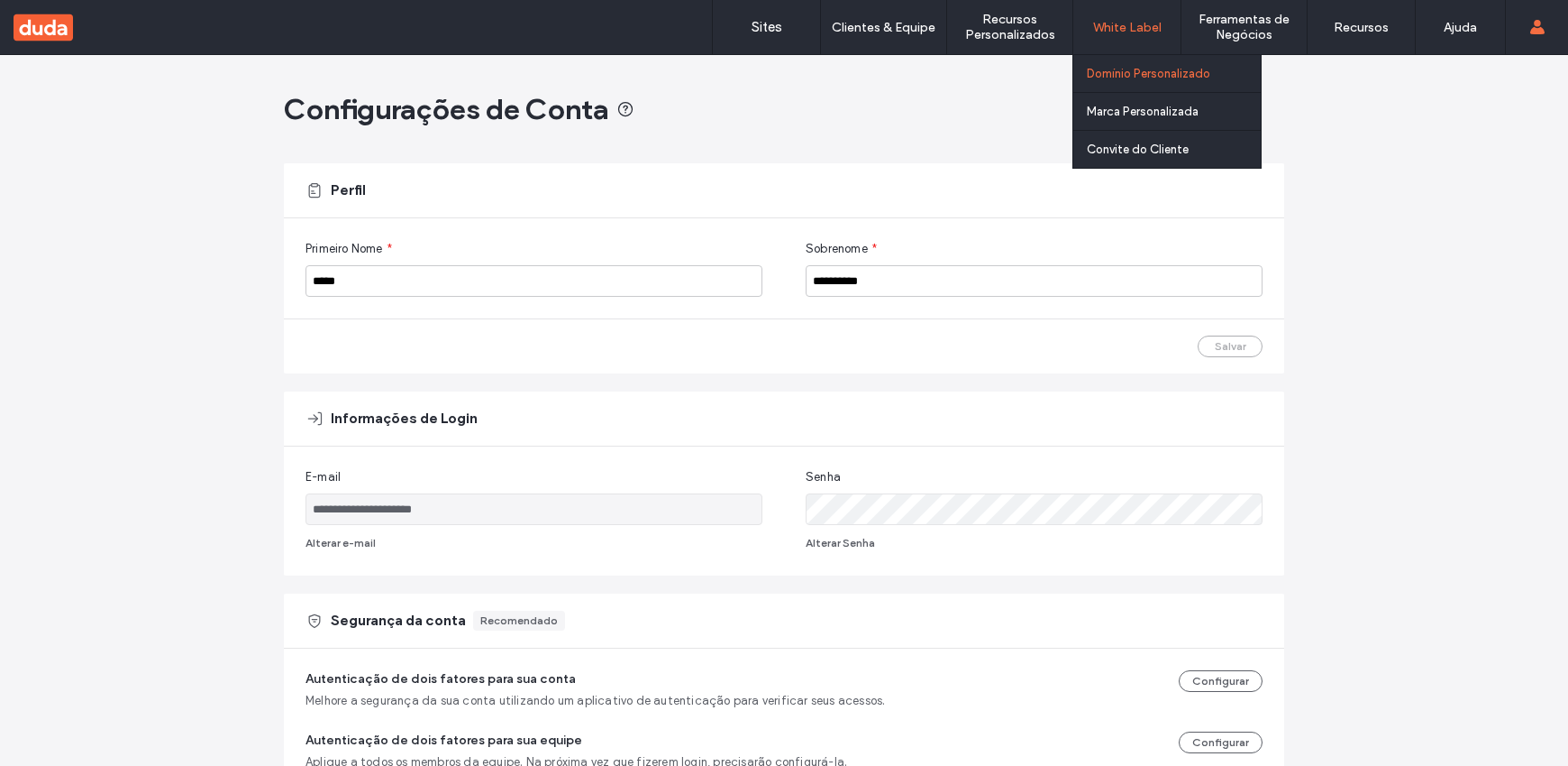
click at [1161, 63] on link "Domínio Personalizado" at bounding box center [1174, 74] width 174 height 37
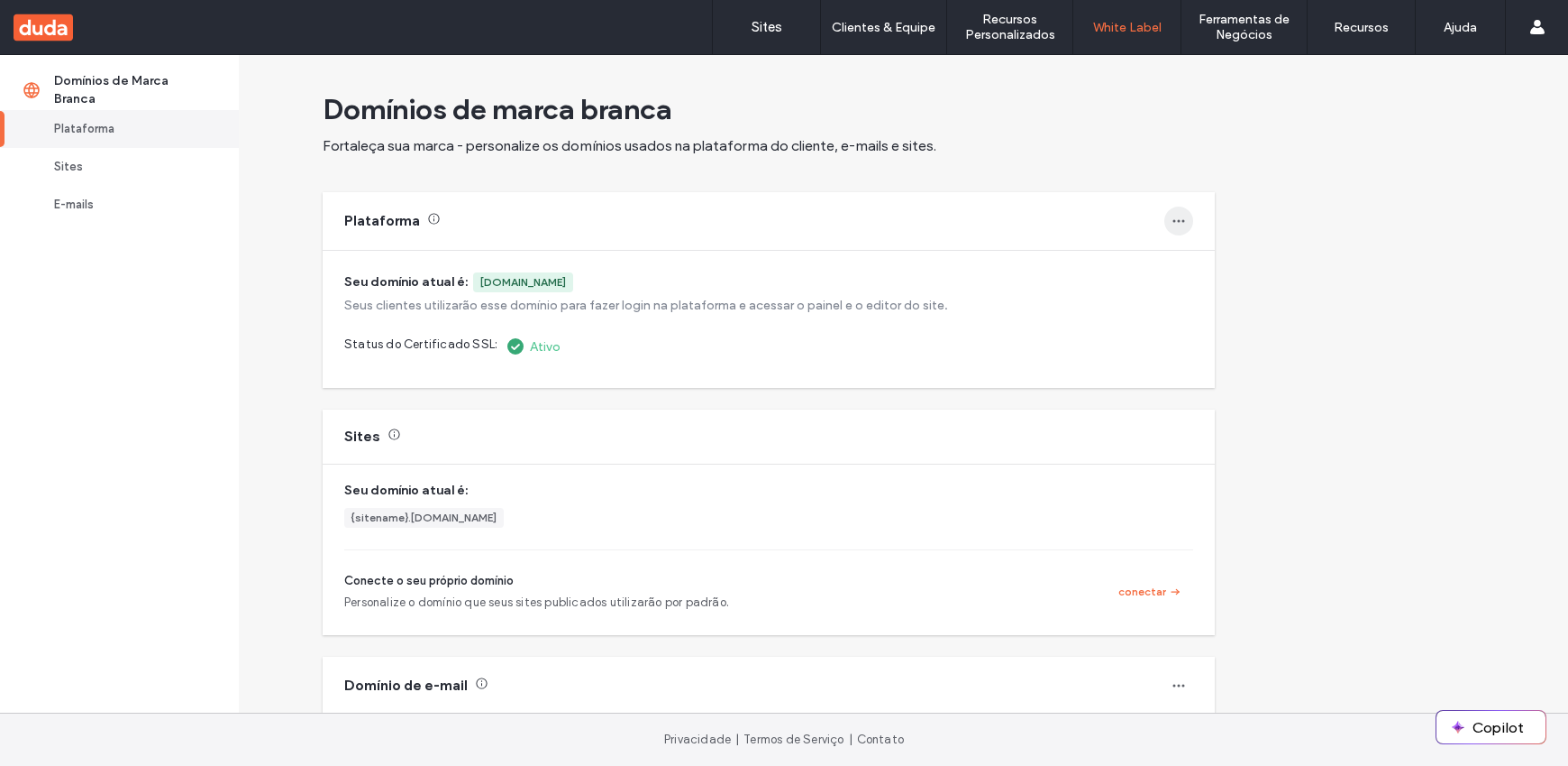
click at [1182, 218] on icon "button" at bounding box center [1179, 221] width 15 height 15
click at [1218, 310] on span "Reverta para o padrão" at bounding box center [1263, 302] width 125 height 18
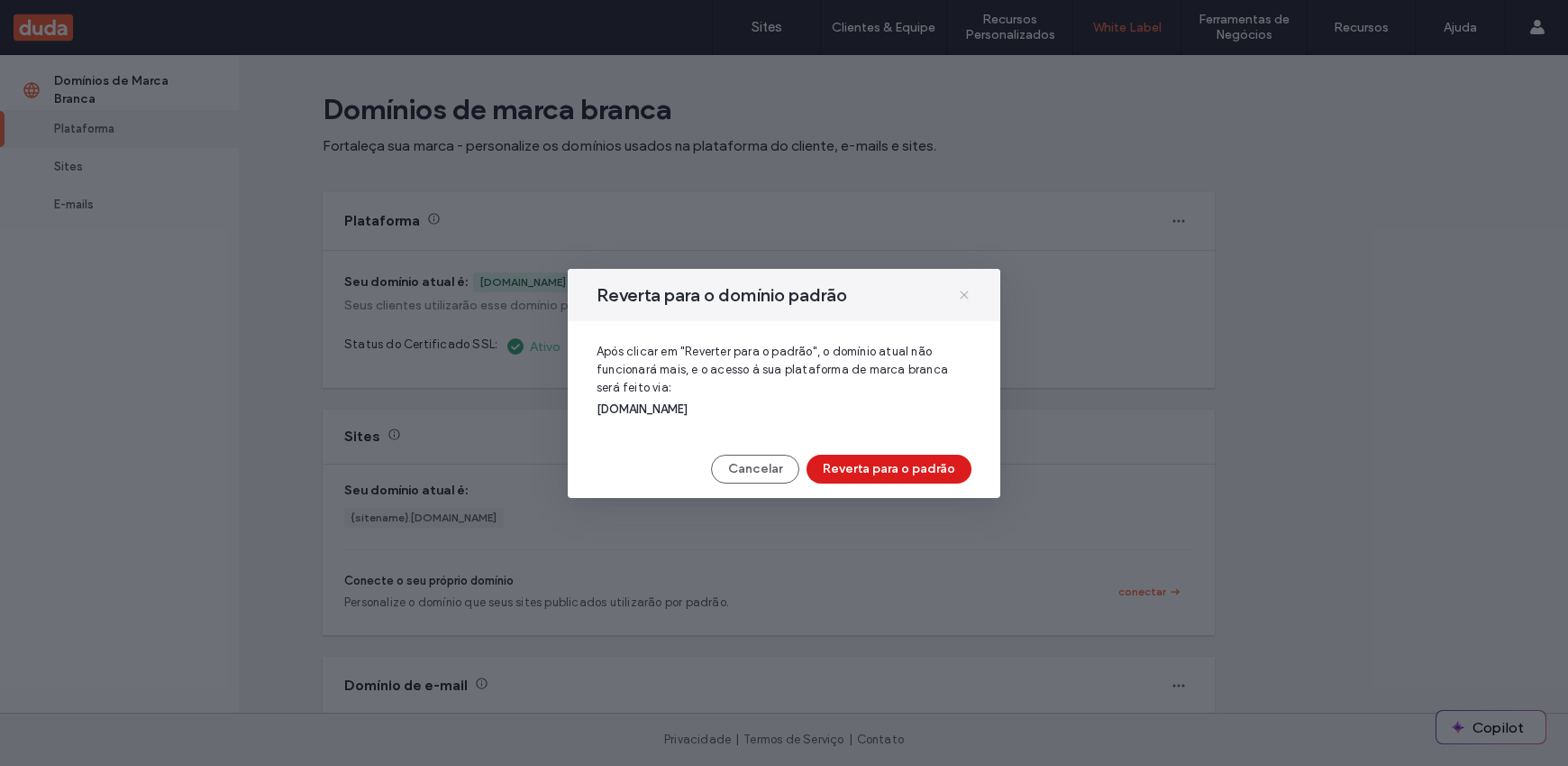
click at [961, 293] on icon at bounding box center [965, 295] width 15 height 15
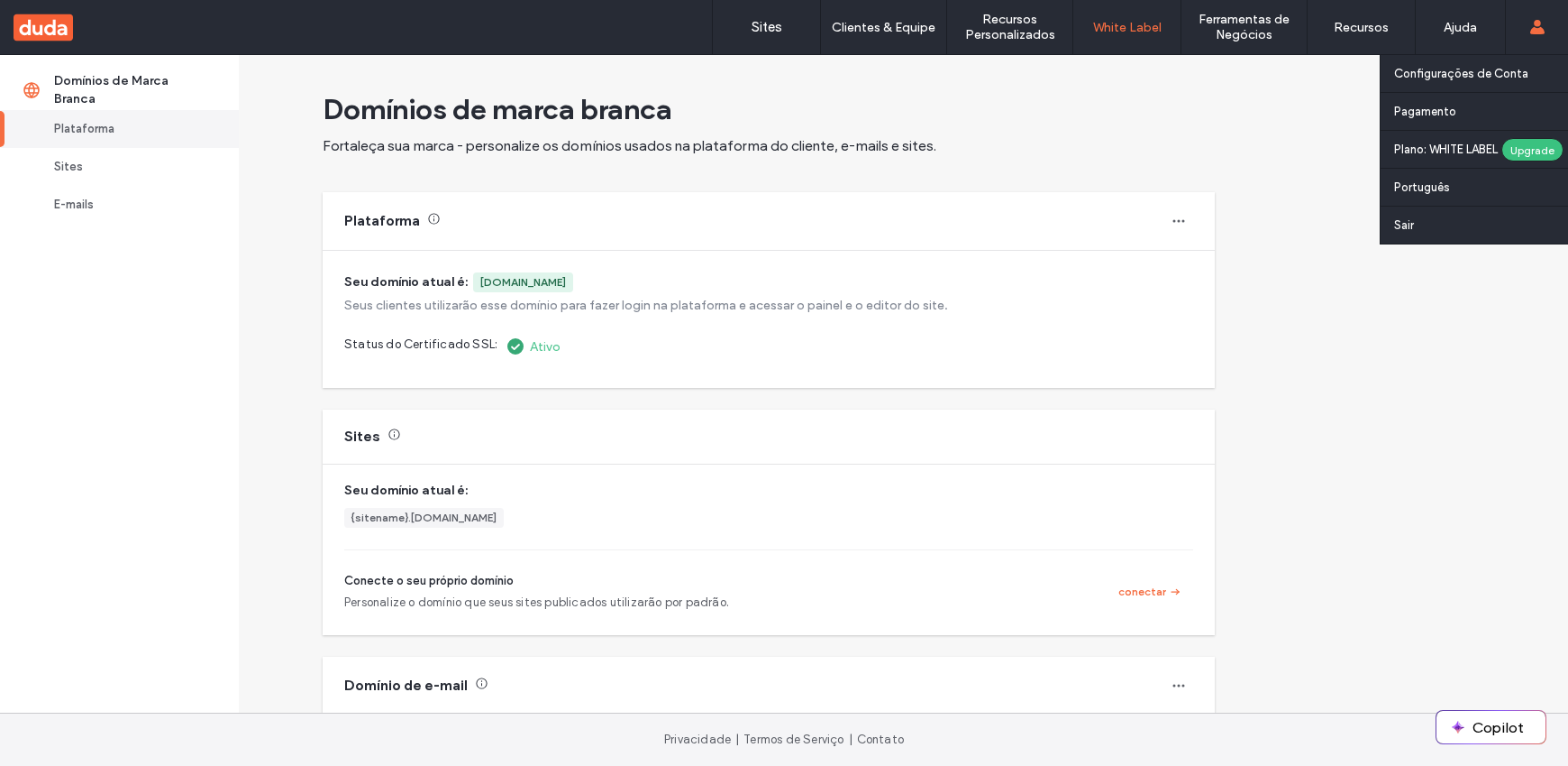
click at [1415, 142] on label "Plano: WHITE LABEL" at bounding box center [1448, 149] width 107 height 14
click at [1521, 154] on div "Upgrade" at bounding box center [1532, 149] width 62 height 23
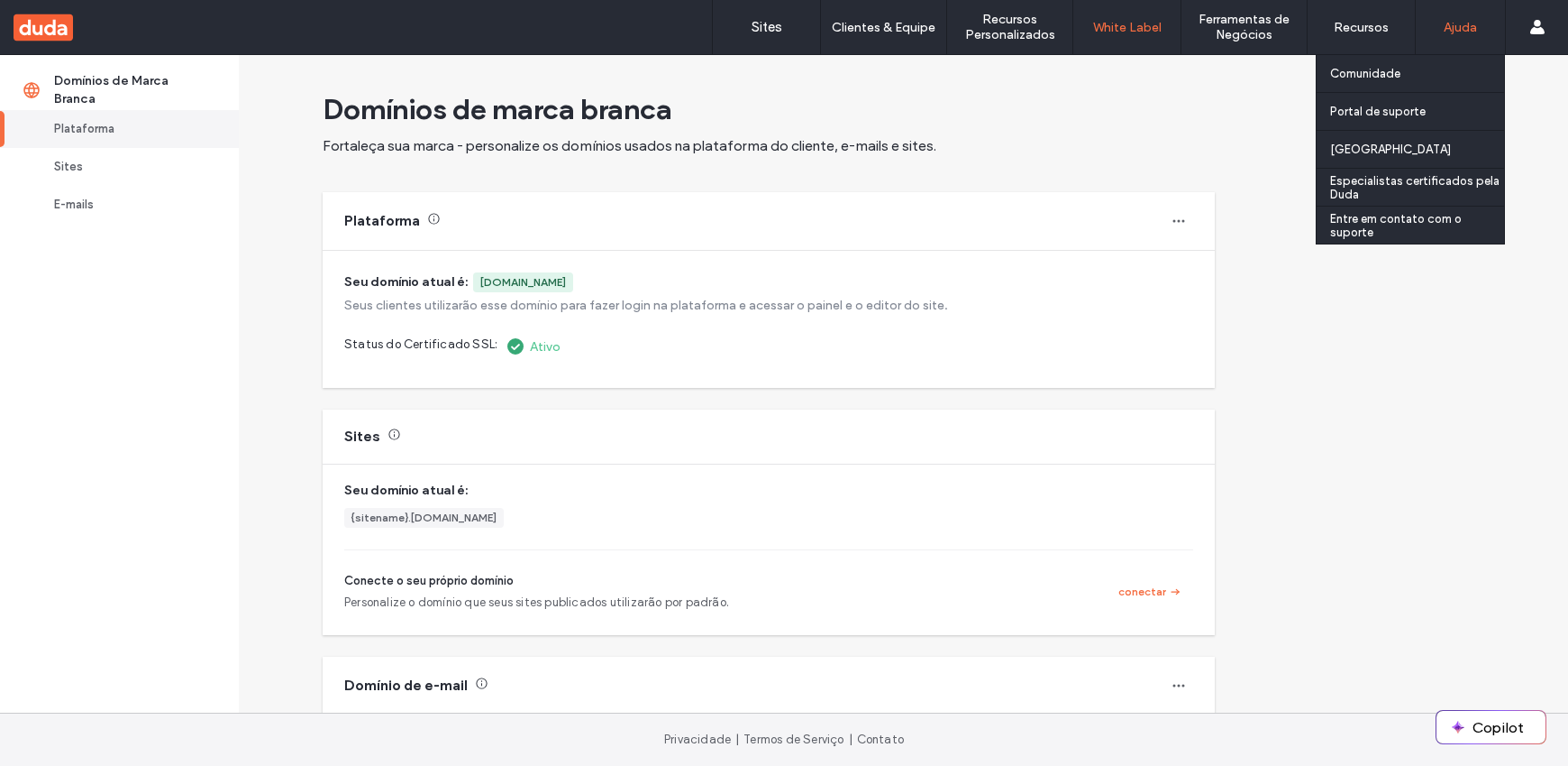
click at [1440, 28] on div "Ajuda" at bounding box center [1461, 27] width 90 height 55
click at [1410, 221] on label "Entre em contato com o suporte" at bounding box center [1417, 225] width 174 height 27
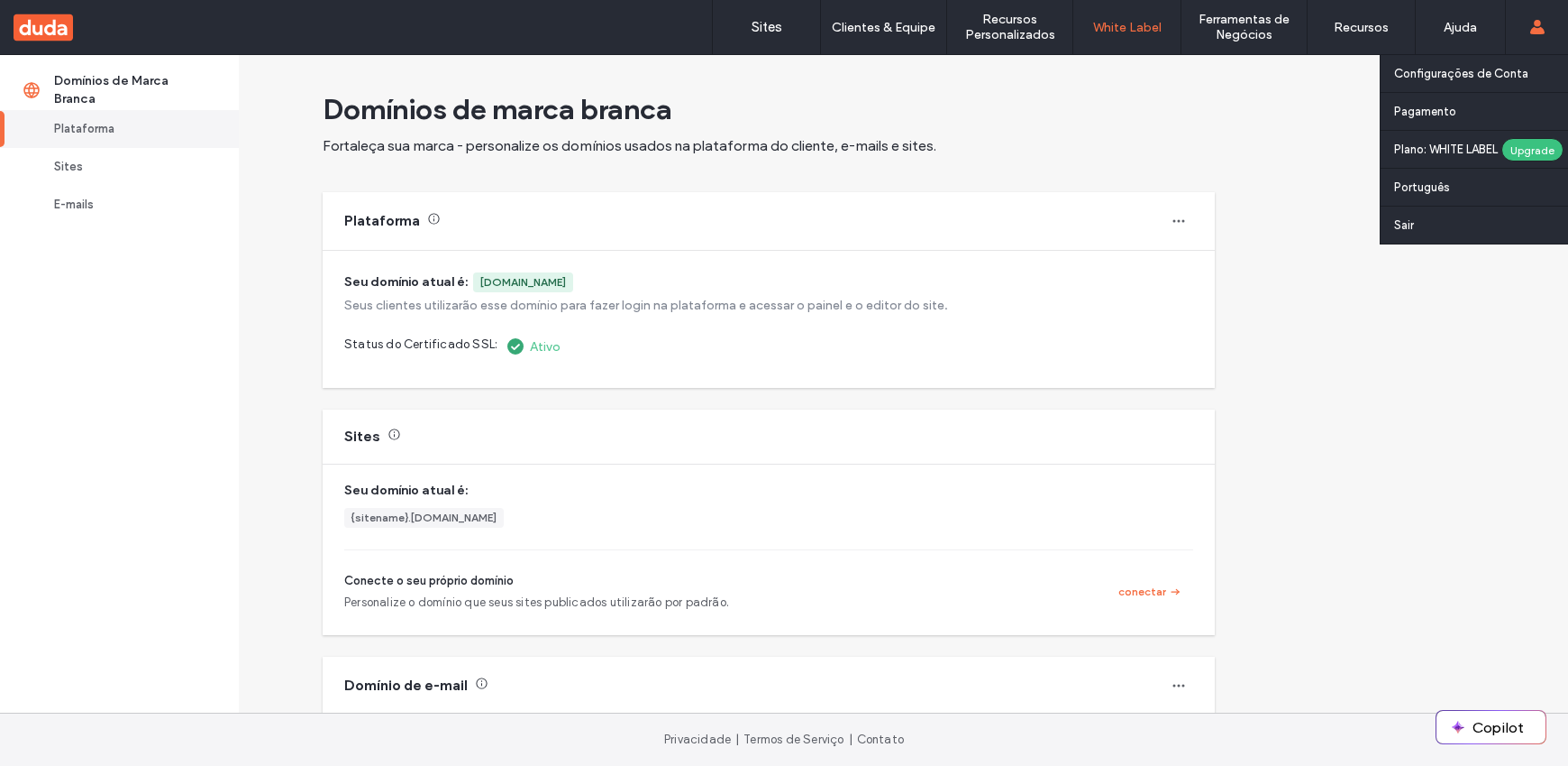
click at [1536, 40] on span at bounding box center [1538, 27] width 15 height 55
click at [1434, 108] on label "Pagamento" at bounding box center [1425, 111] width 62 height 14
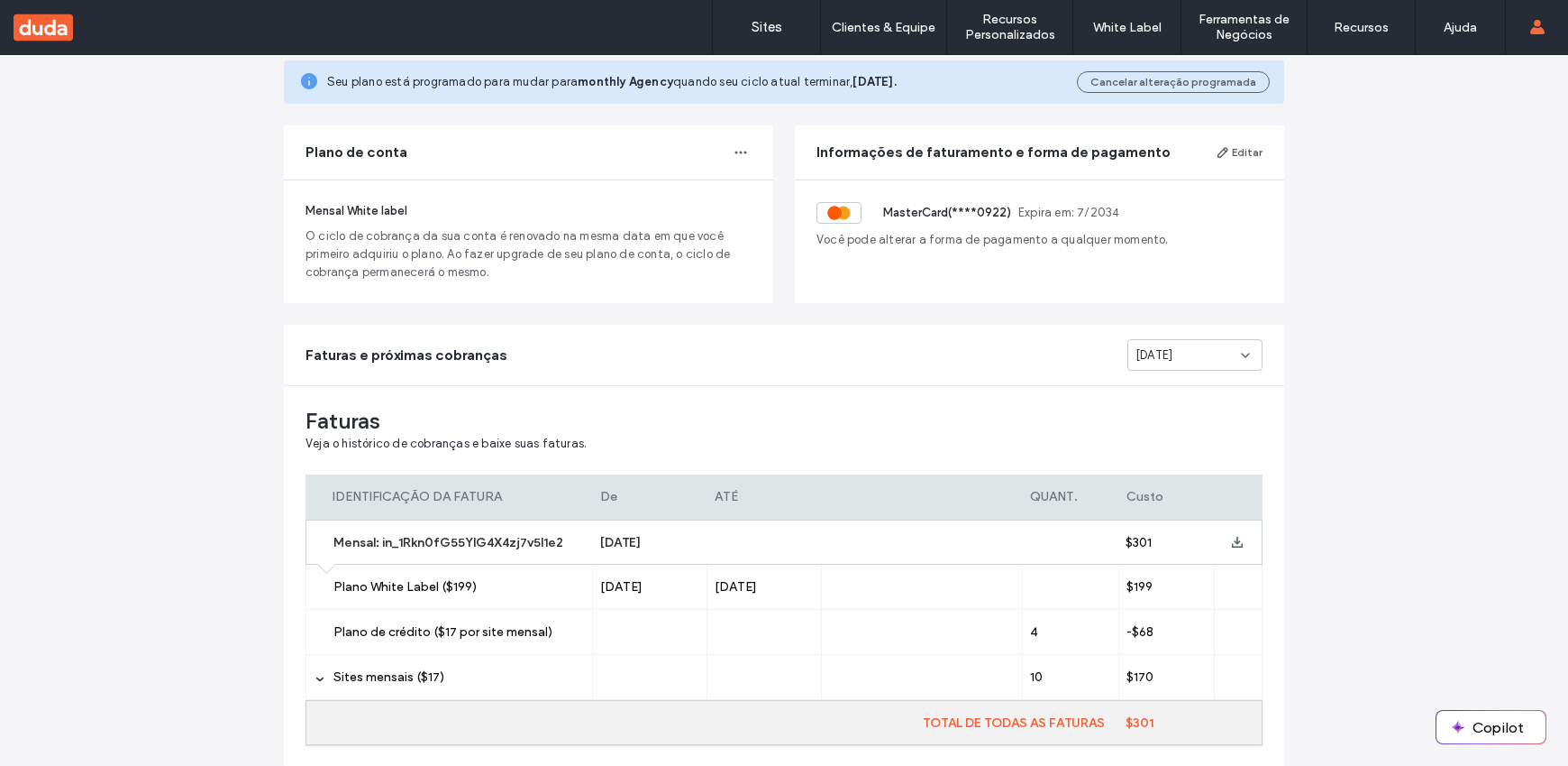
scroll to position [16, 0]
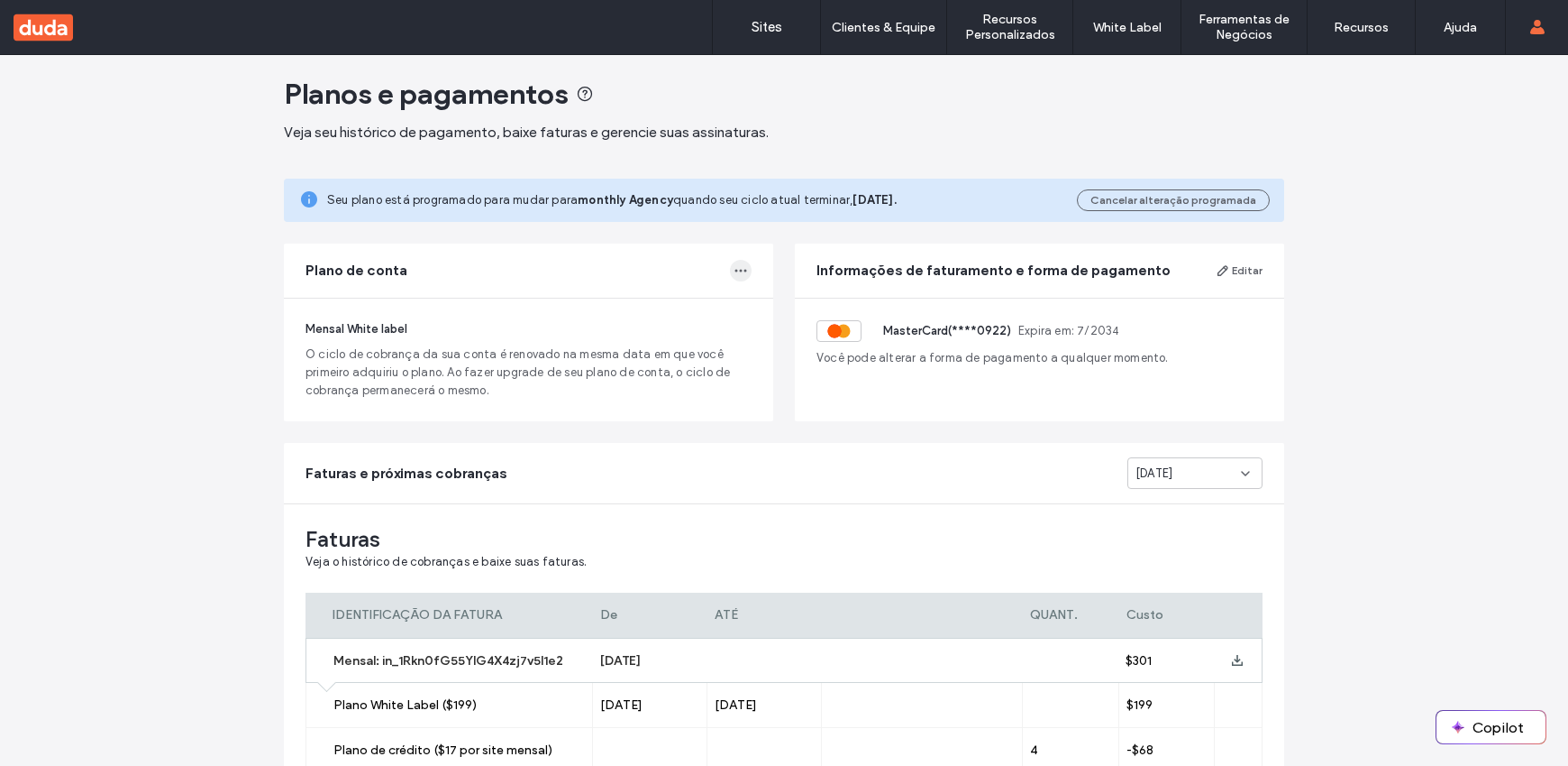
click at [730, 268] on span "button" at bounding box center [741, 270] width 21 height 21
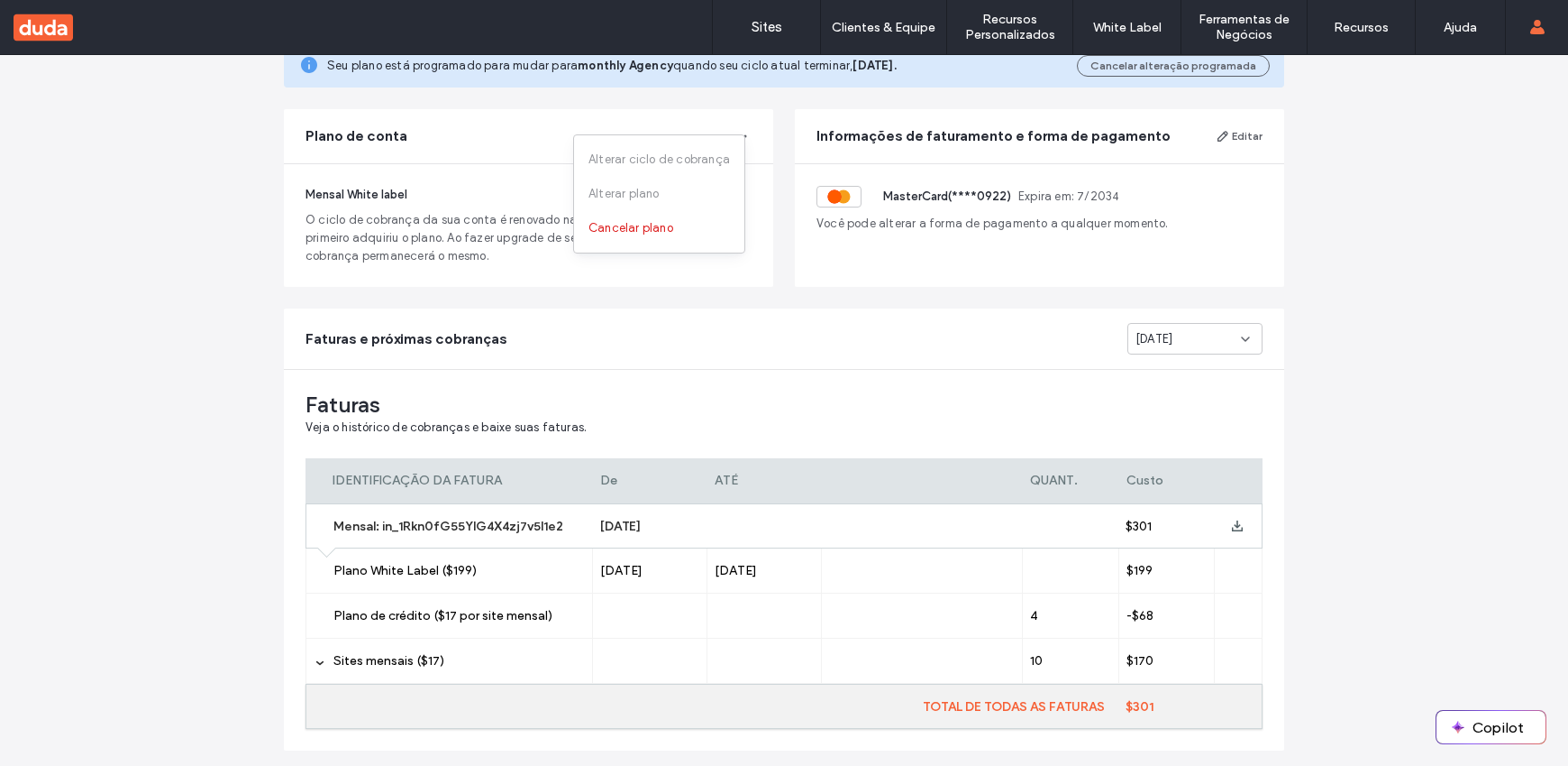
scroll to position [216, 0]
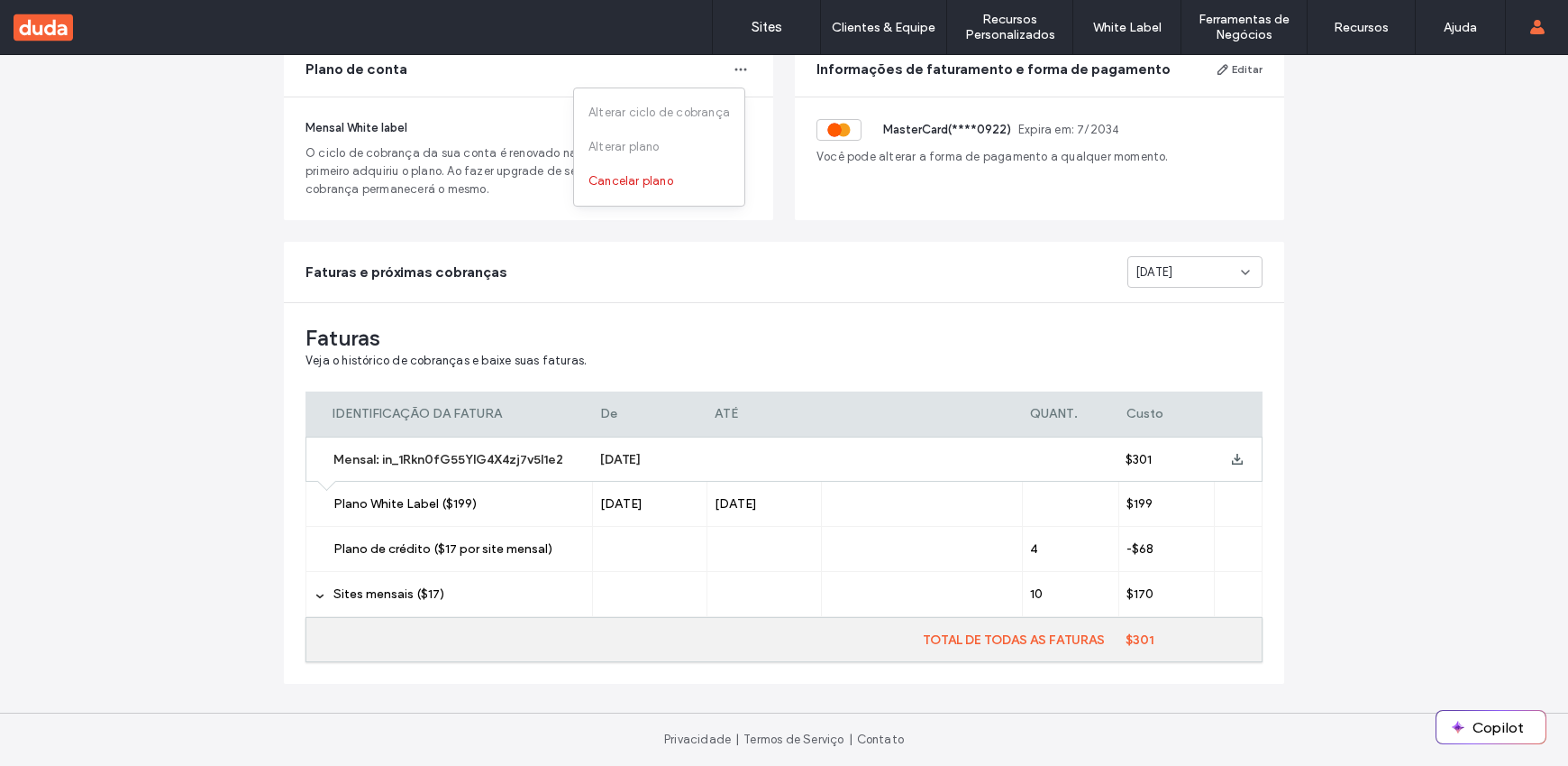
click at [793, 352] on div "Faturas Veja o histórico de cobranças e baixe suas faturas. IDENTIFICAÇÃO DA FA…" at bounding box center [784, 493] width 1001 height 381
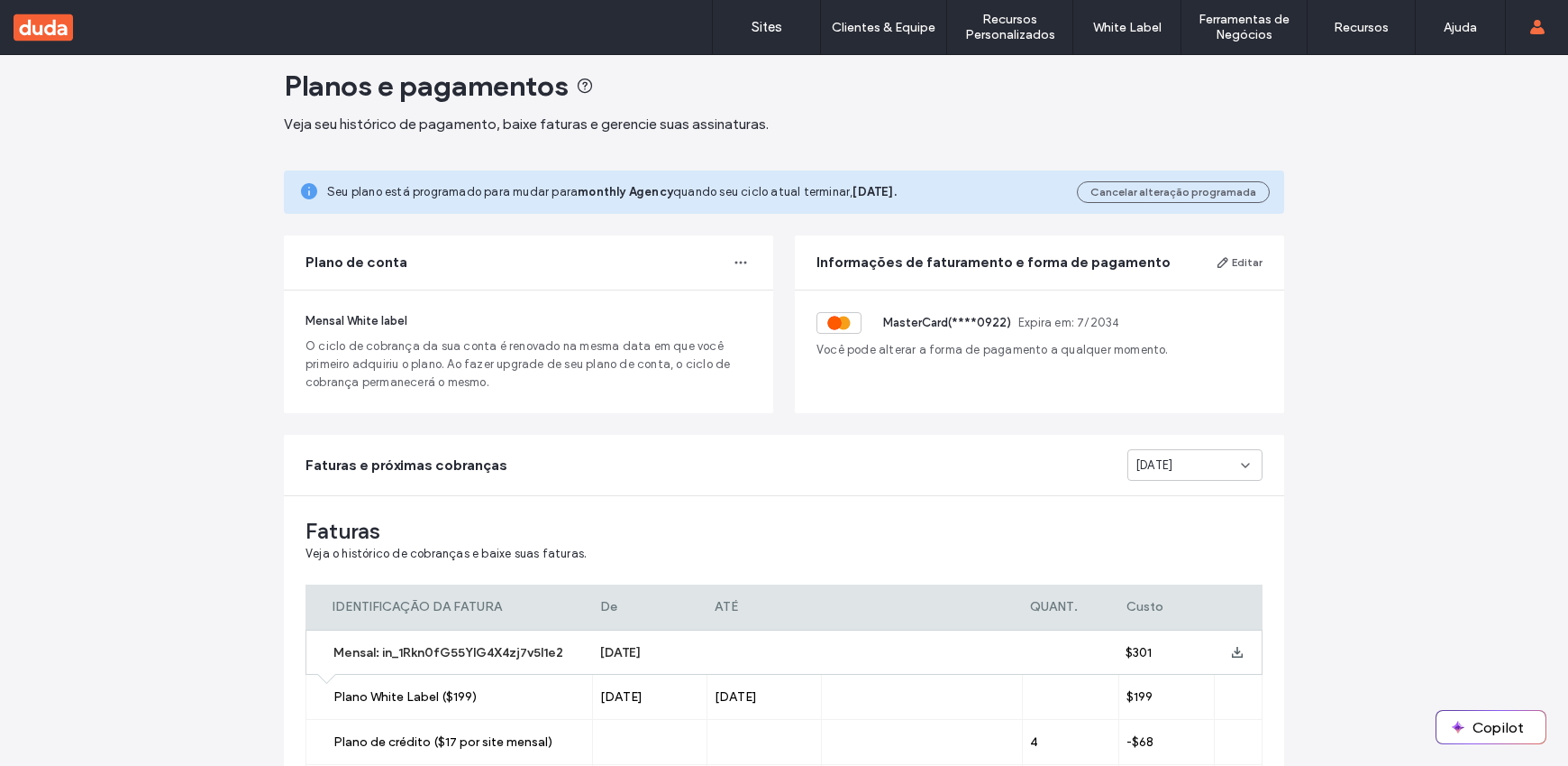
scroll to position [0, 0]
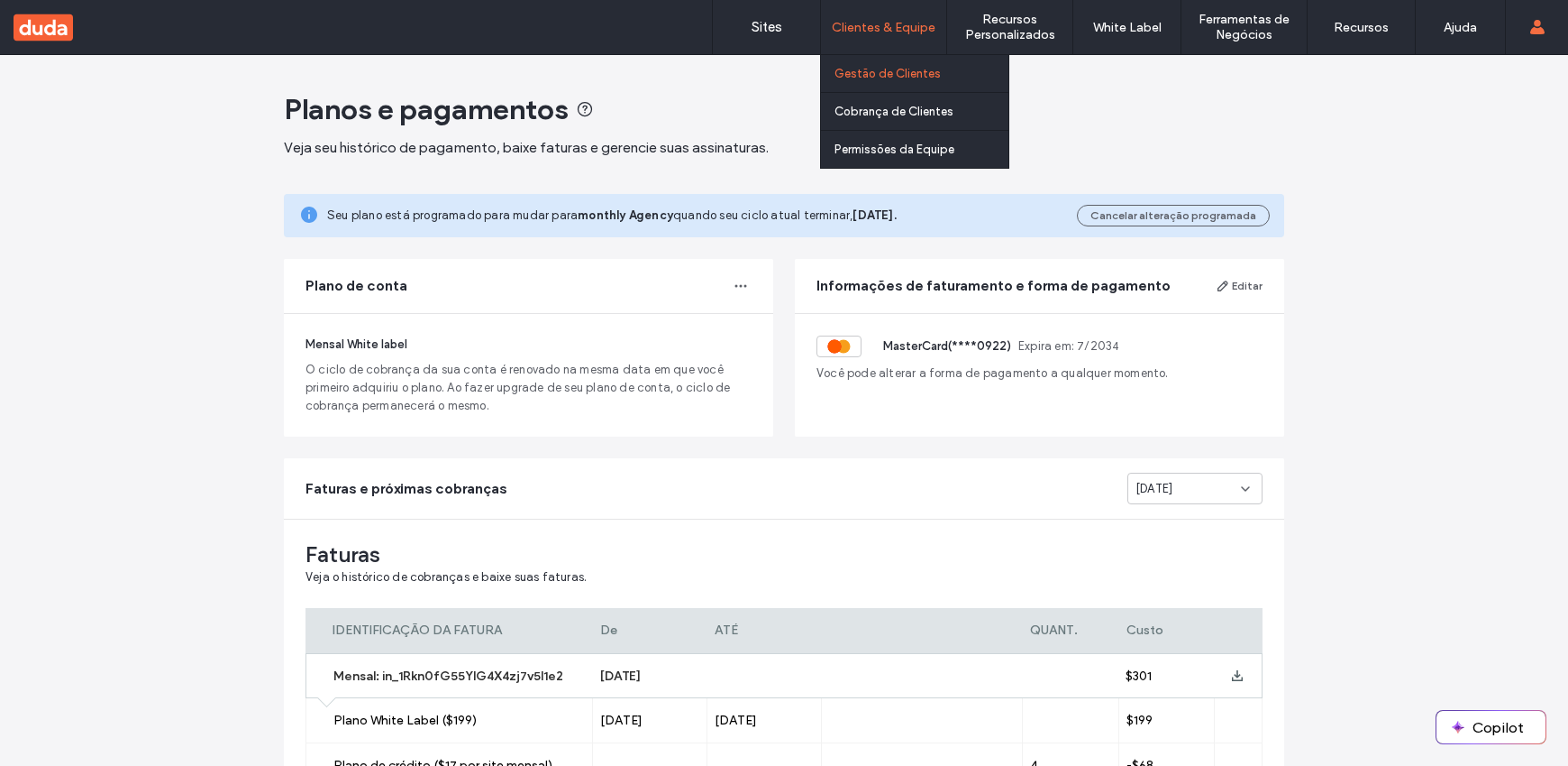
click at [895, 69] on label "Gestão de Clientes" at bounding box center [887, 73] width 106 height 14
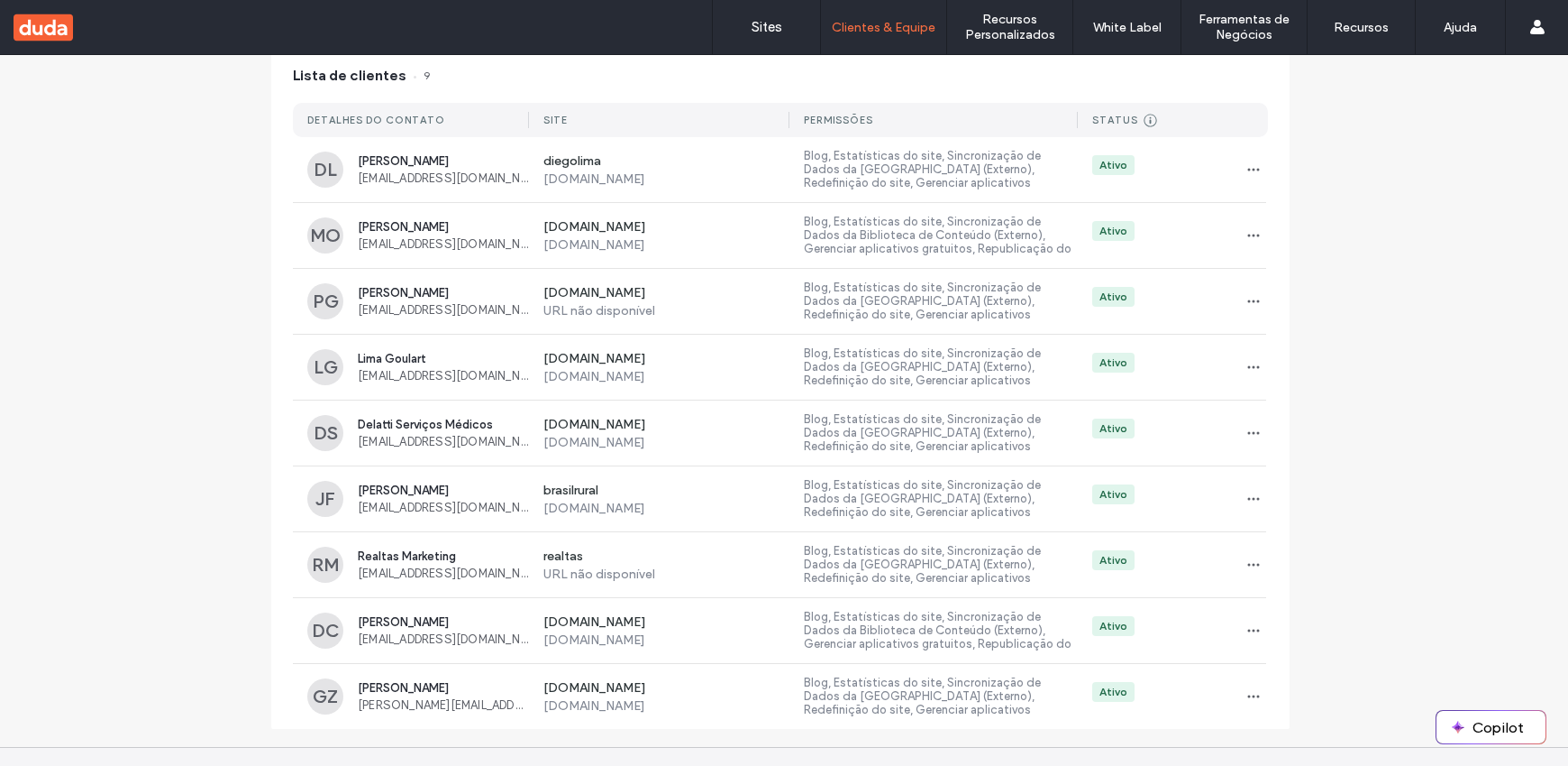
scroll to position [228, 0]
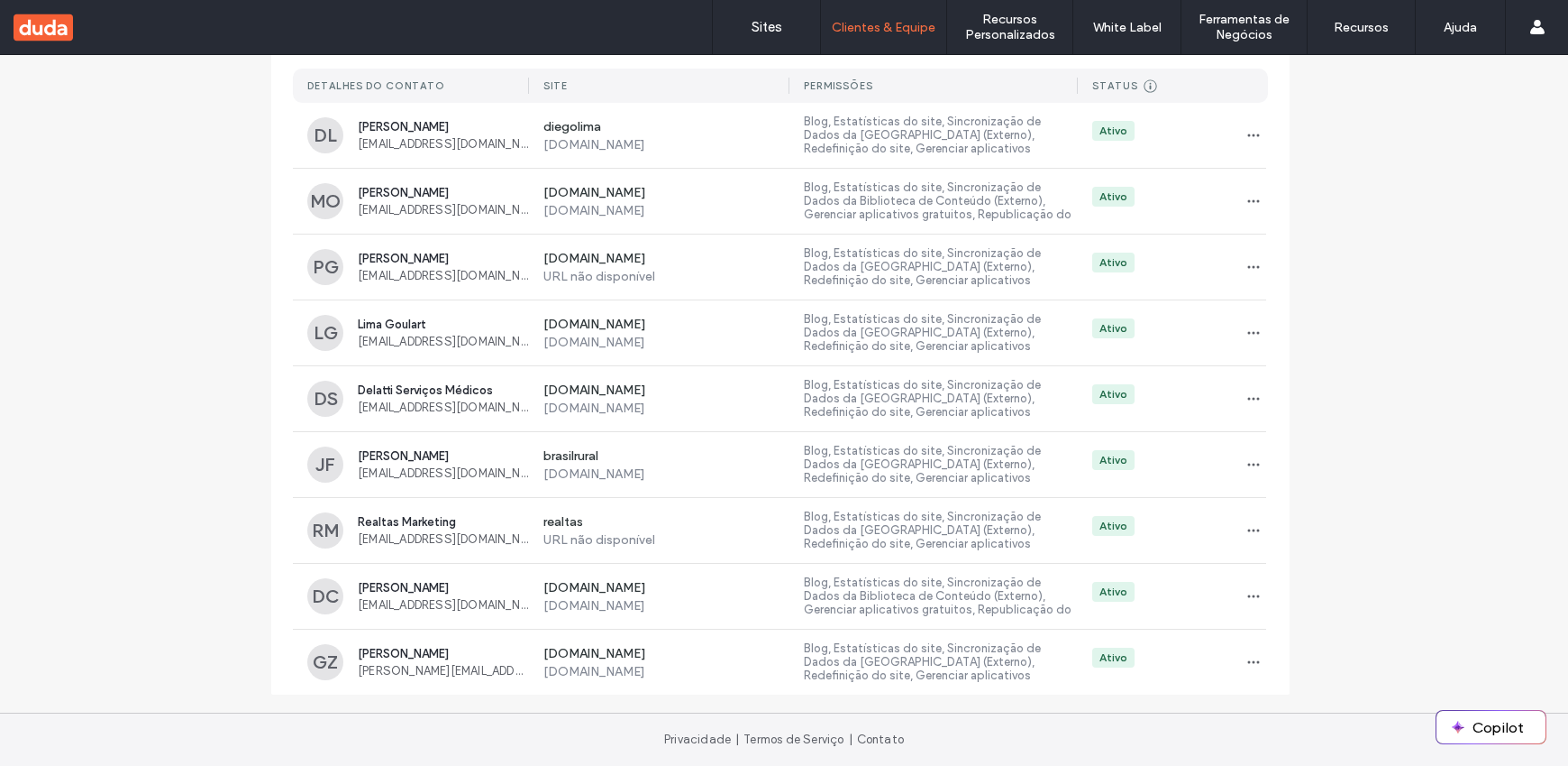
click at [53, 34] on use at bounding box center [43, 27] width 59 height 27
